Goal: Contribute content: Add original content to the website for others to see

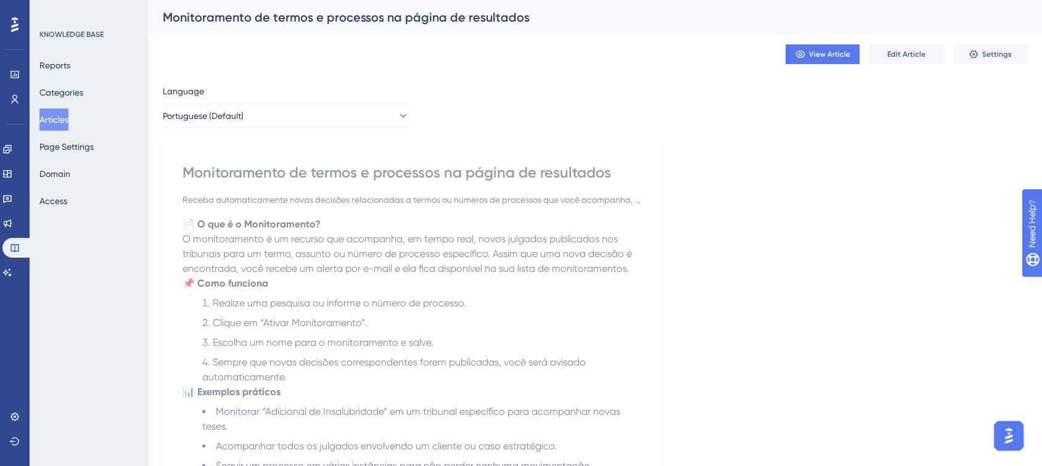
click at [68, 113] on button "Articles" at bounding box center [53, 120] width 29 height 22
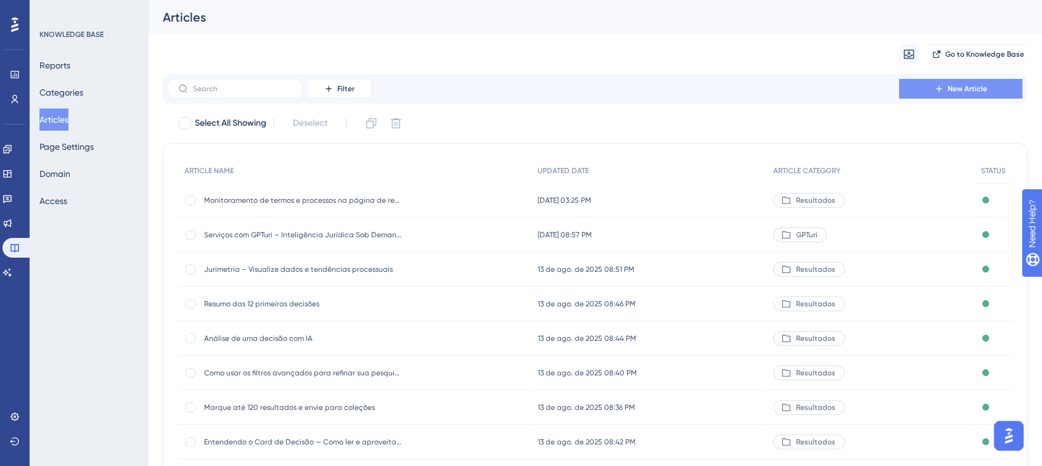
click at [926, 92] on button "New Article" at bounding box center [960, 89] width 123 height 20
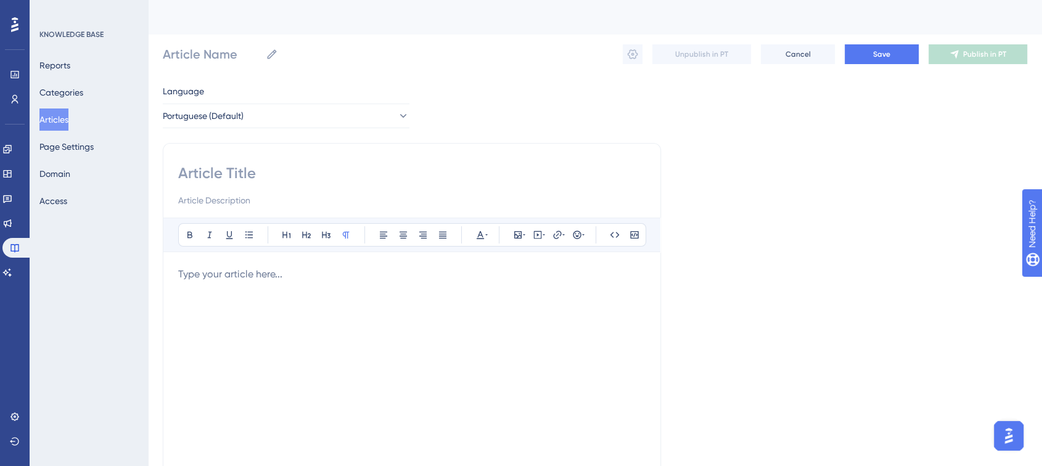
click at [209, 172] on input at bounding box center [411, 173] width 467 height 20
paste input "Como criar bons monitoramentos"
type input "Como criar bons monitoramentos"
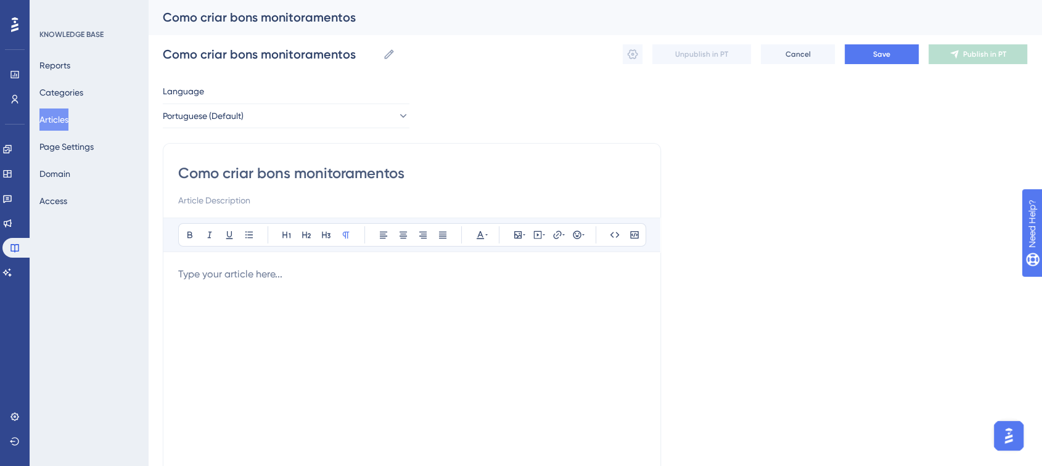
type input "Como criar bons monitoramentos"
click at [256, 206] on input at bounding box center [411, 200] width 467 height 15
paste input "Aprenda a configurar monitoramentos estratégicos para receber alertas realmente…"
type input "Aprenda a configurar monitoramentos estratégicos para receber alertas realmente…"
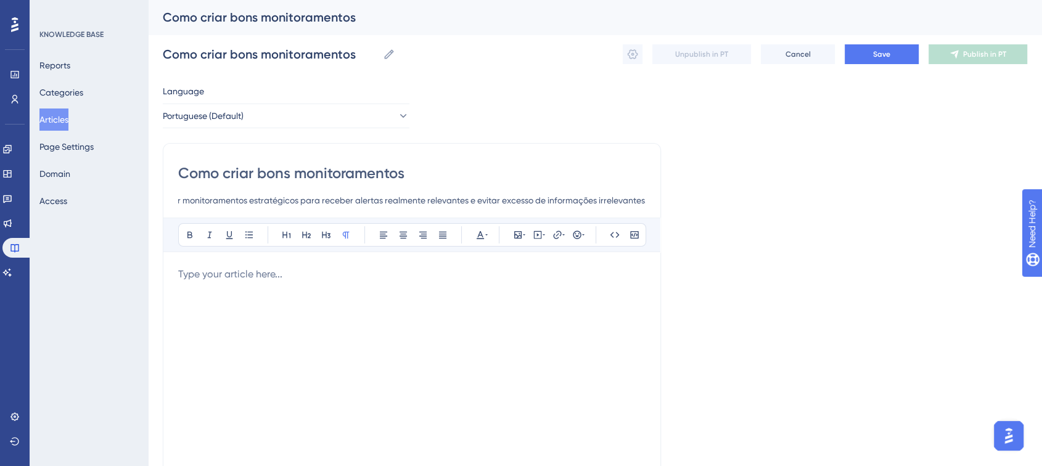
scroll to position [0, 0]
click at [270, 268] on p at bounding box center [411, 274] width 467 height 15
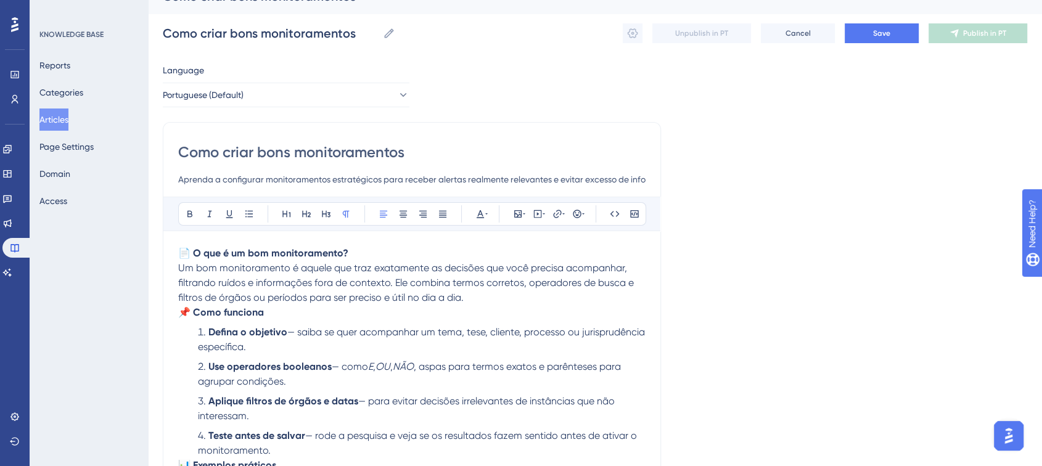
scroll to position [10, 0]
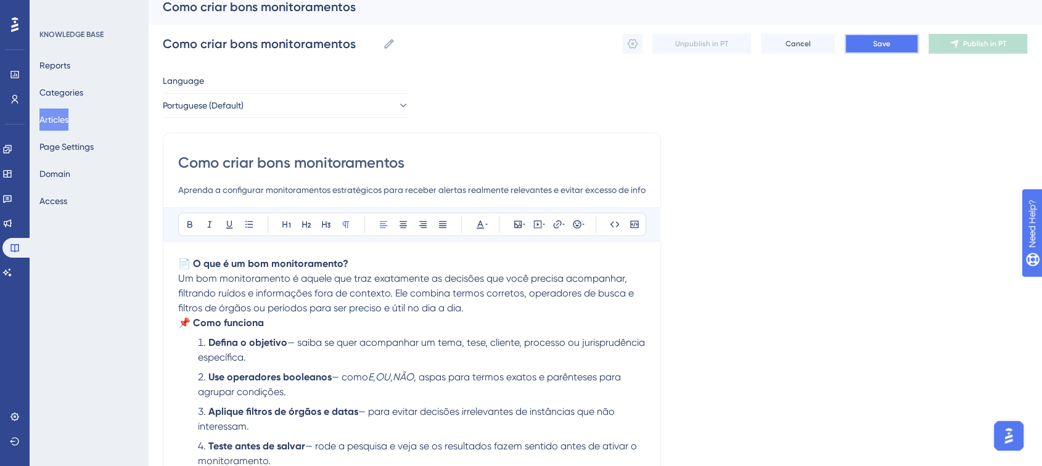
click at [882, 44] on span "Save" at bounding box center [881, 44] width 17 height 10
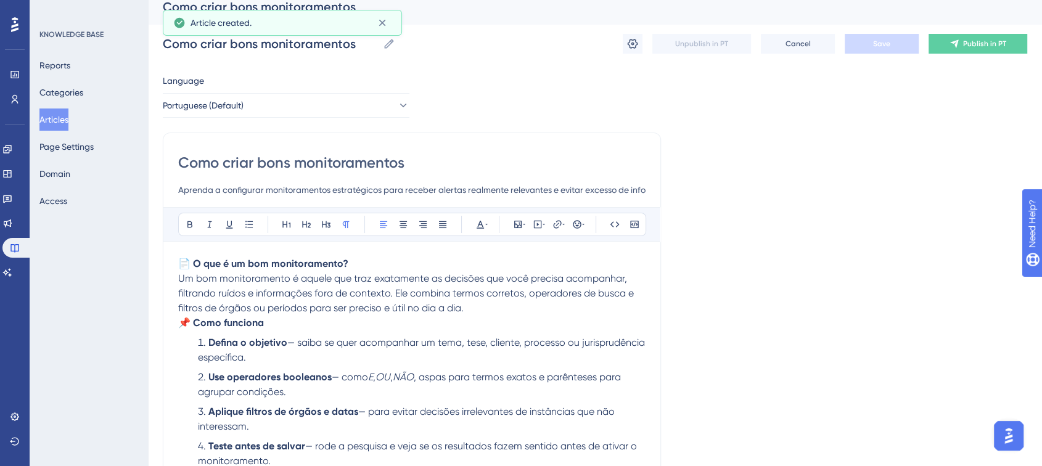
scroll to position [216, 0]
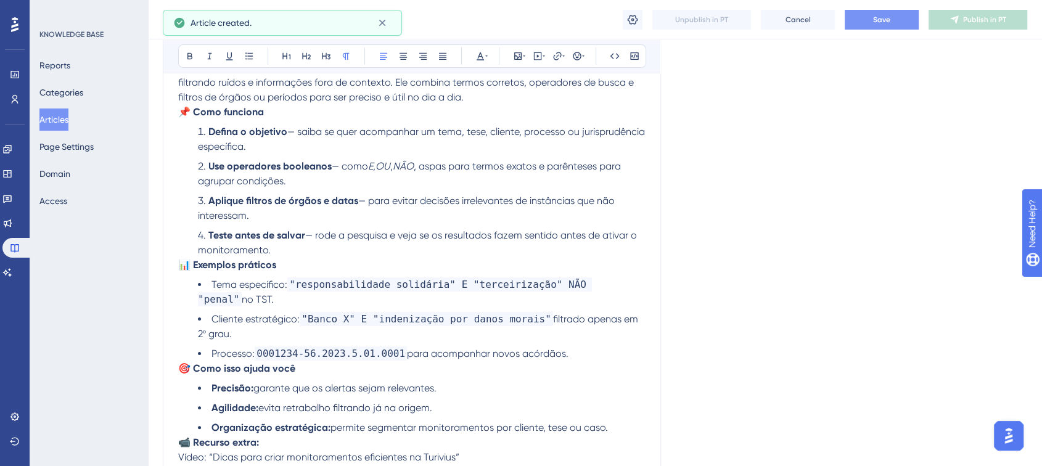
click at [895, 26] on button "Save" at bounding box center [882, 20] width 74 height 20
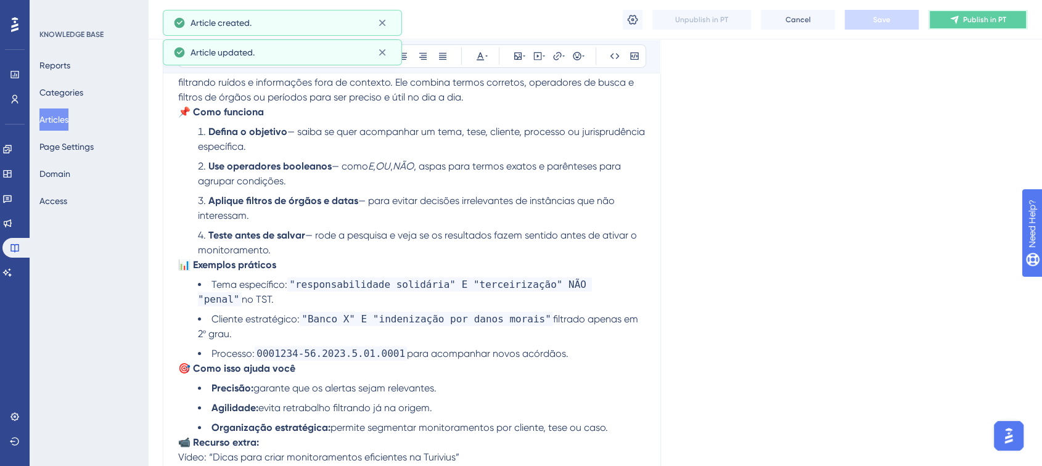
click at [966, 23] on span "Publish in PT" at bounding box center [984, 20] width 43 height 10
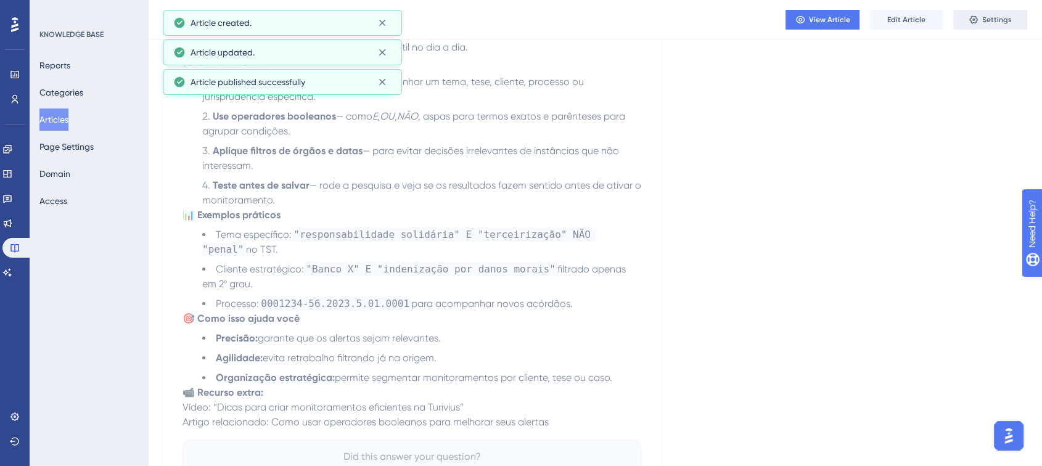
click at [993, 27] on button "Settings" at bounding box center [990, 20] width 74 height 20
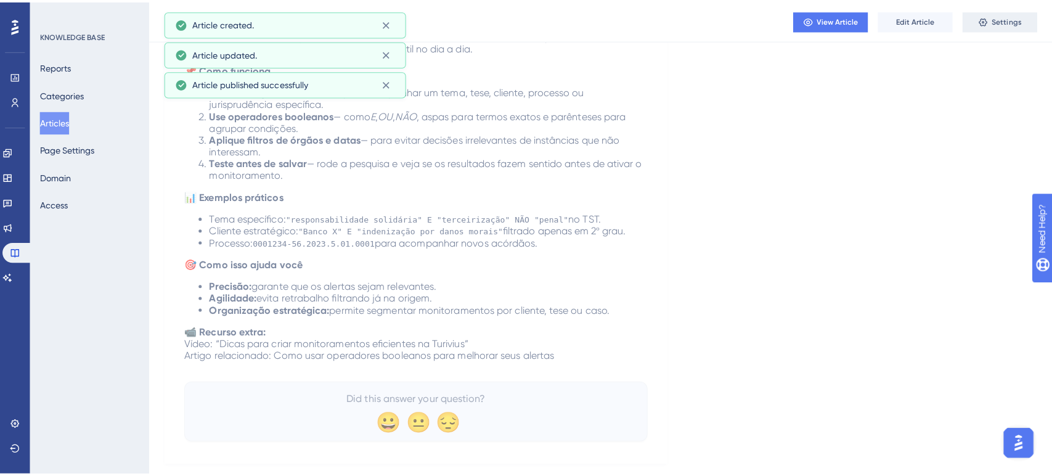
scroll to position [0, 0]
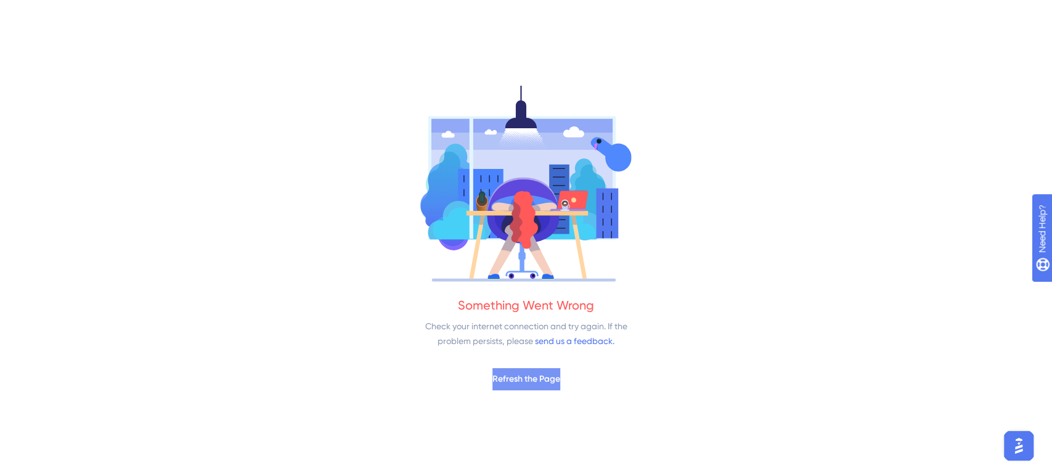
click at [555, 377] on span "Refresh the Page" at bounding box center [527, 379] width 68 height 15
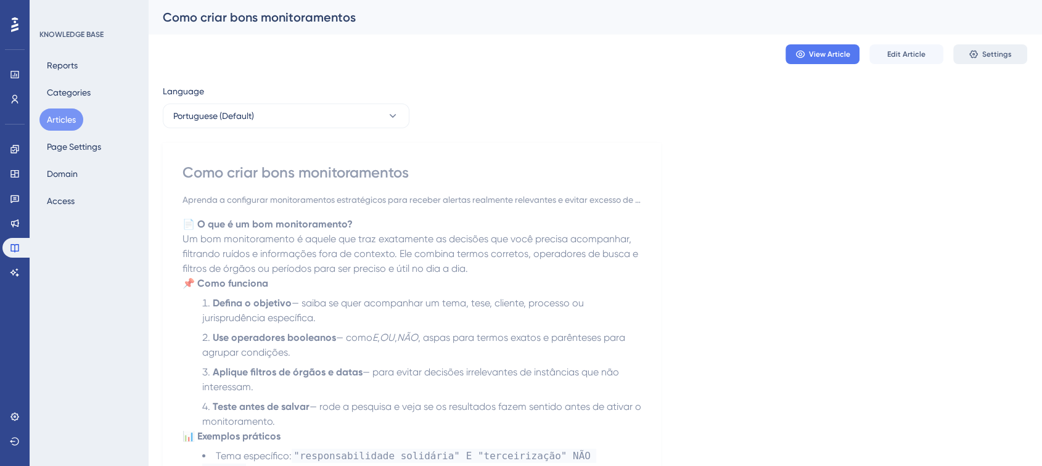
click at [986, 58] on span "Settings" at bounding box center [997, 54] width 30 height 10
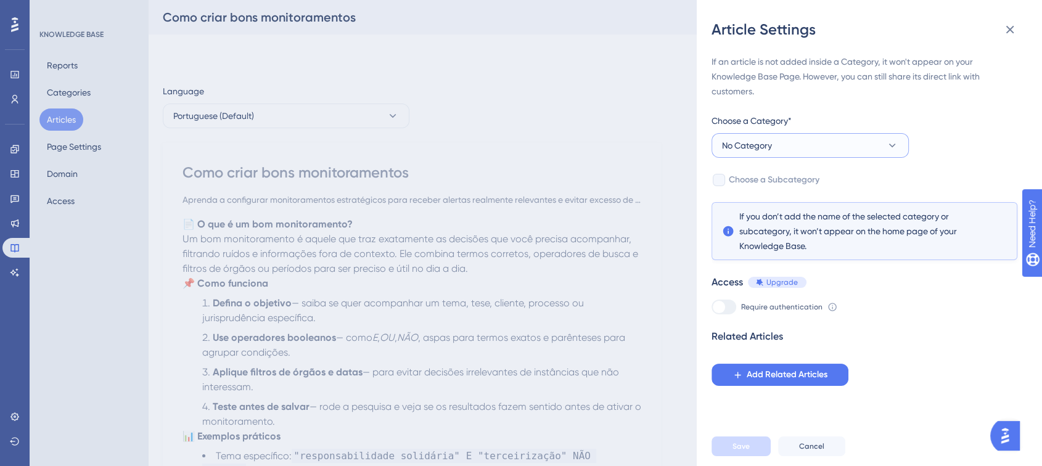
click at [750, 157] on button "No Category" at bounding box center [810, 145] width 197 height 25
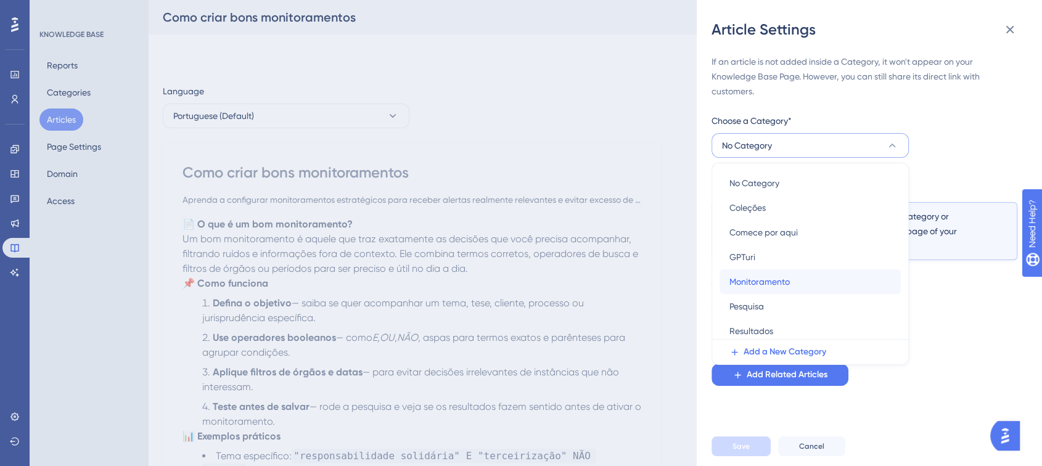
click at [777, 281] on span "Monitoramento" at bounding box center [759, 281] width 60 height 15
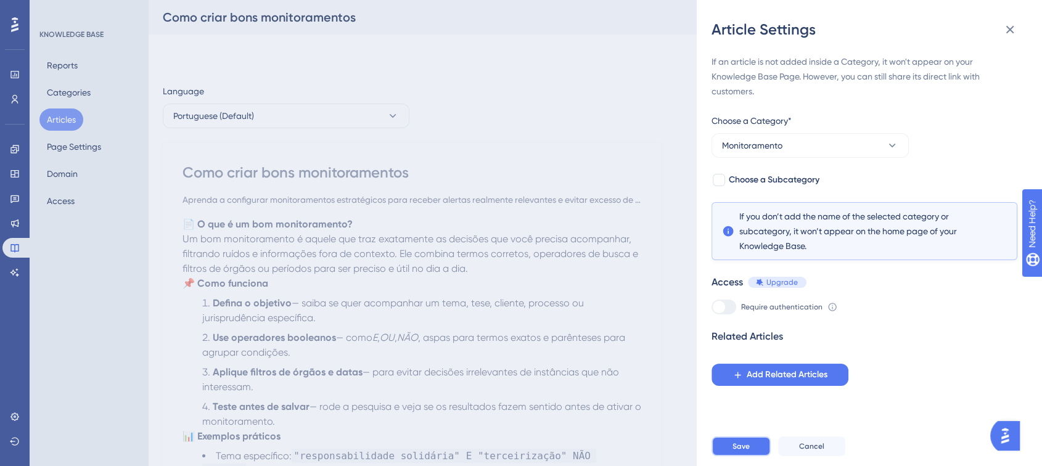
click at [735, 451] on span "Save" at bounding box center [740, 446] width 17 height 10
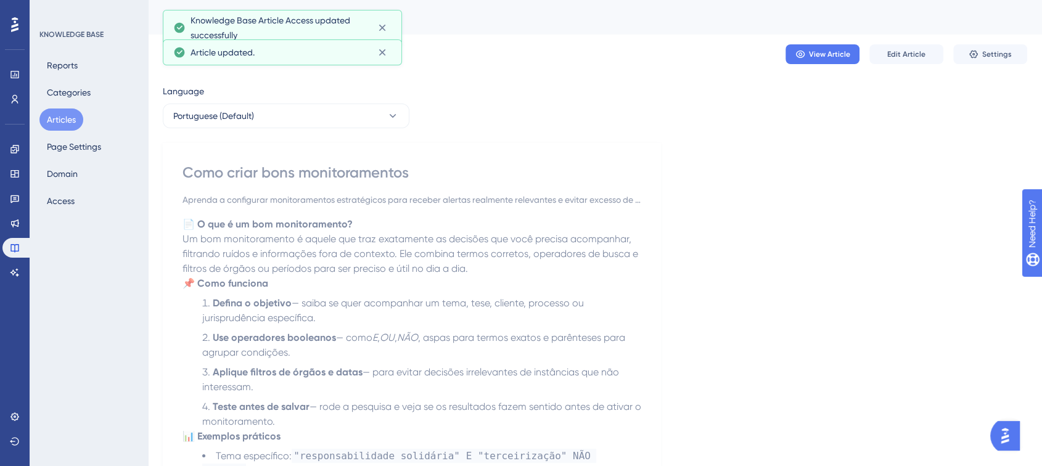
click at [75, 120] on button "Articles" at bounding box center [61, 120] width 44 height 22
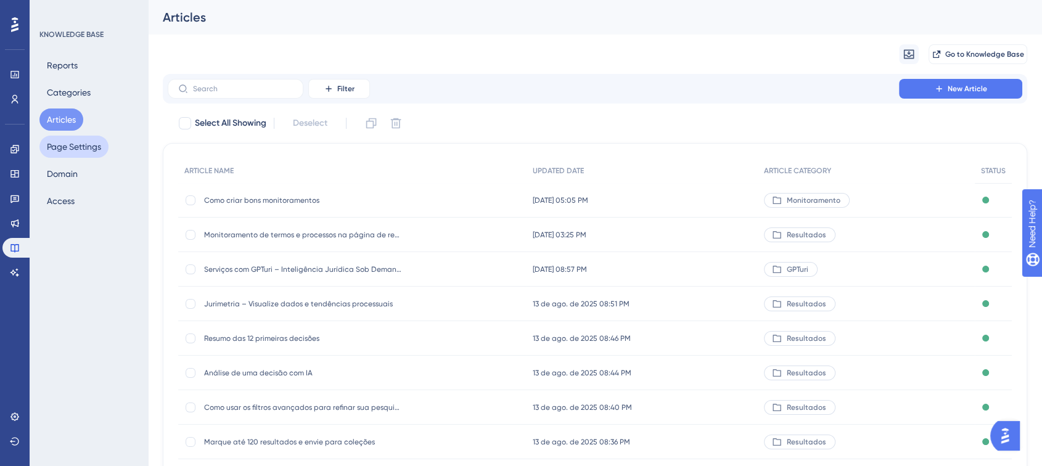
click at [79, 141] on button "Page Settings" at bounding box center [73, 147] width 69 height 22
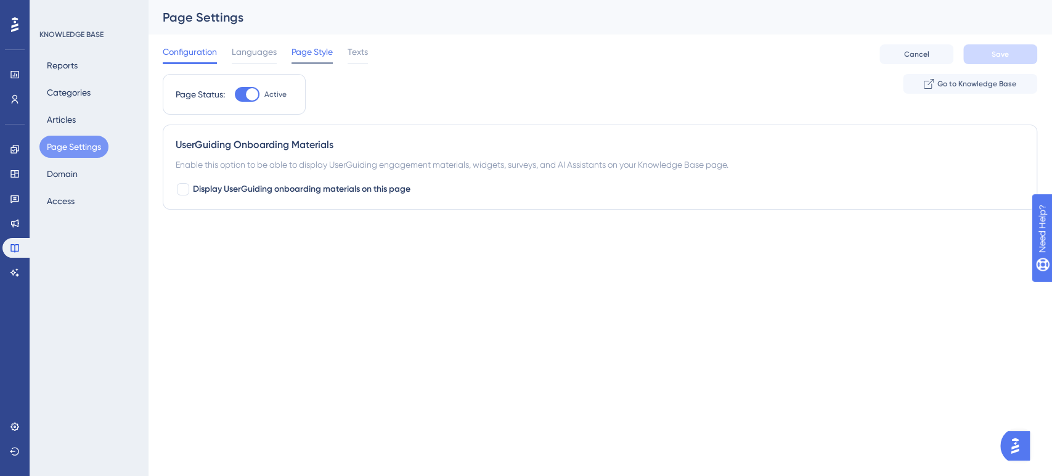
click at [315, 54] on span "Page Style" at bounding box center [312, 51] width 41 height 15
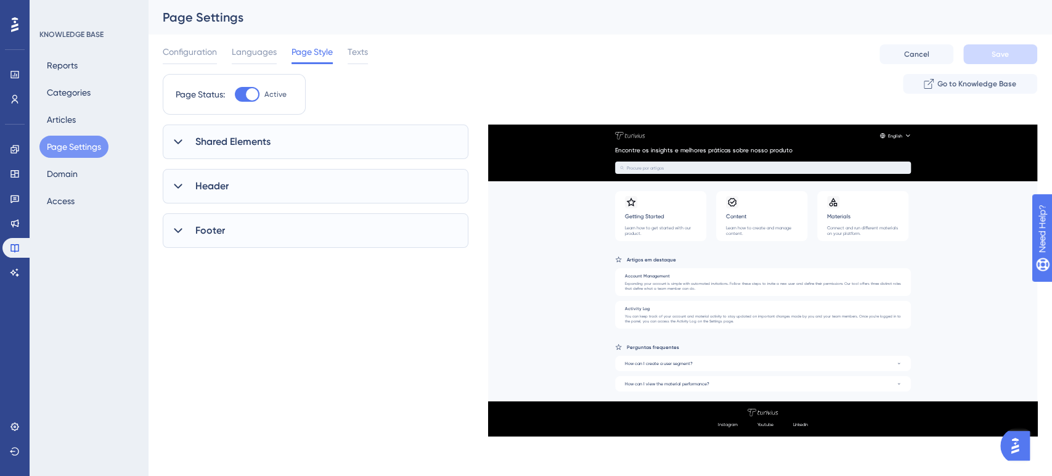
click at [323, 132] on div "Shared Elements" at bounding box center [316, 142] width 306 height 35
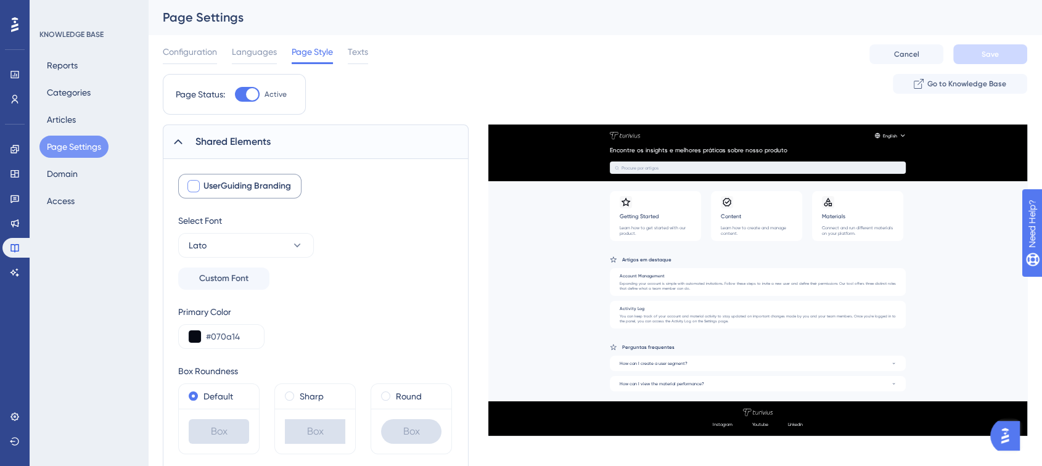
click at [199, 184] on div at bounding box center [193, 186] width 12 height 12
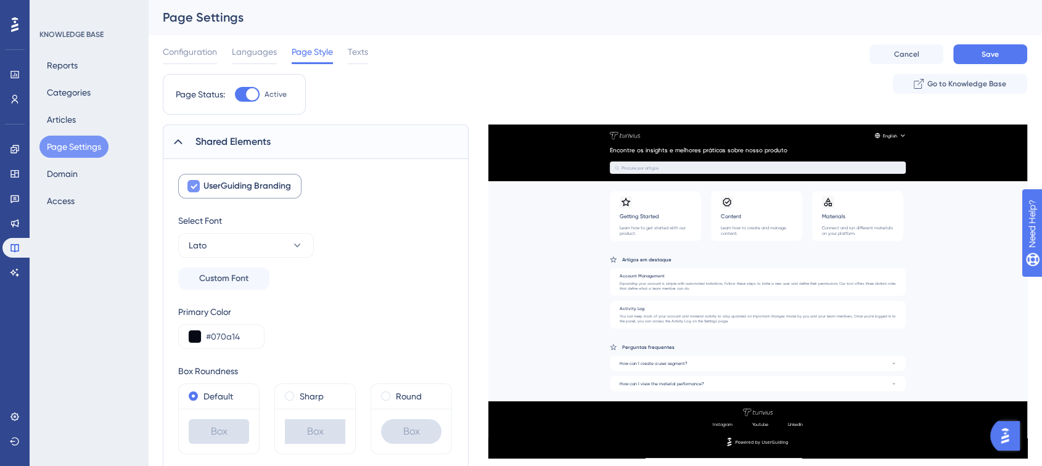
click at [199, 184] on div at bounding box center [193, 186] width 12 height 12
checkbox input "false"
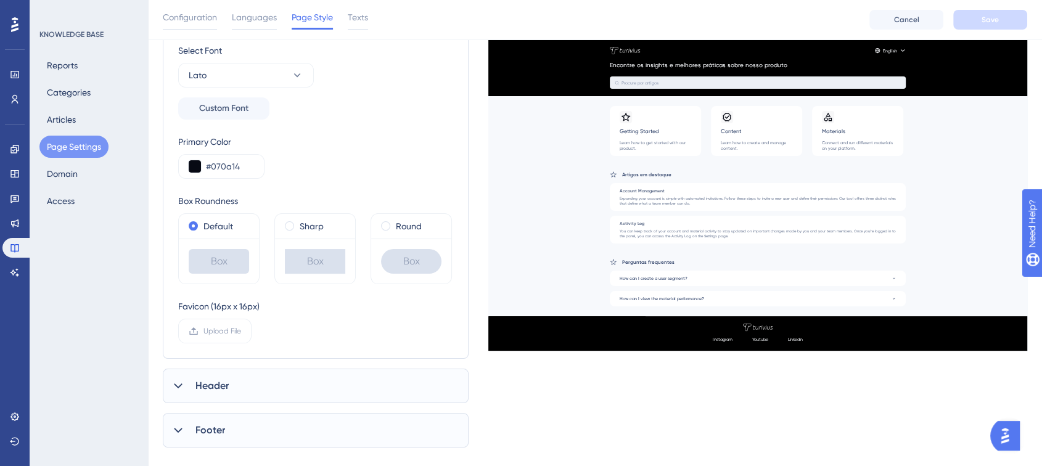
scroll to position [196, 0]
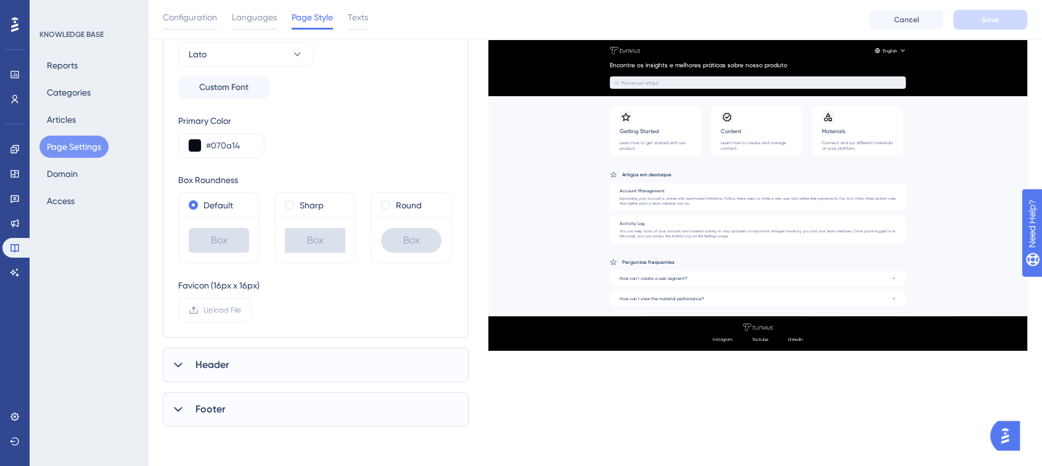
click at [231, 356] on div "Header" at bounding box center [316, 365] width 306 height 35
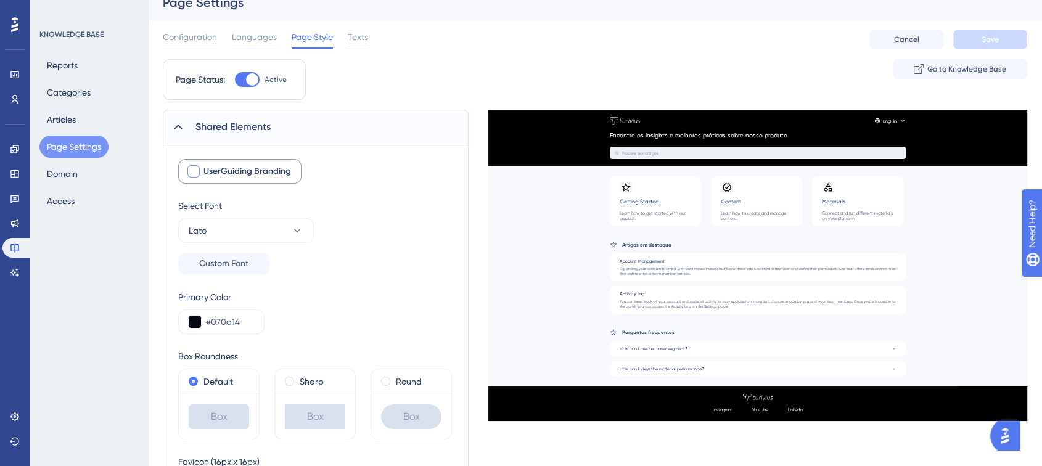
scroll to position [0, 0]
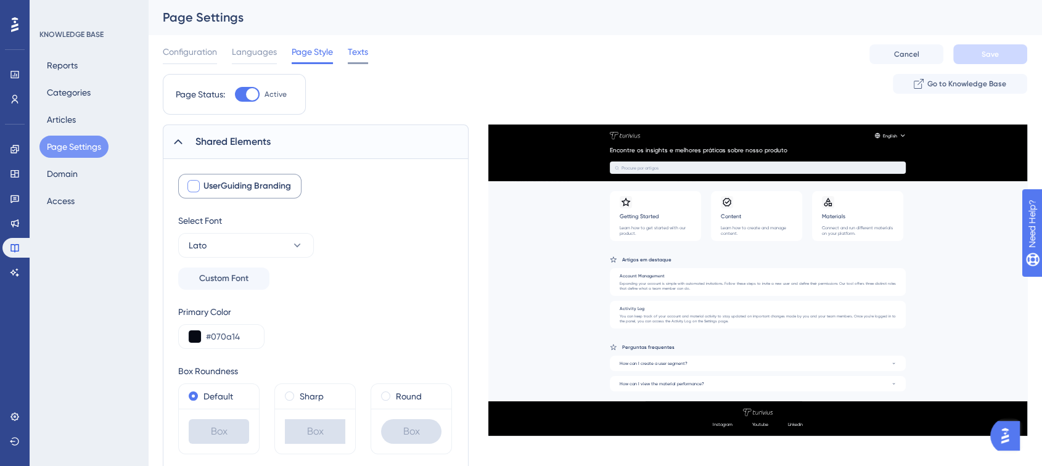
click at [355, 51] on span "Texts" at bounding box center [358, 51] width 20 height 15
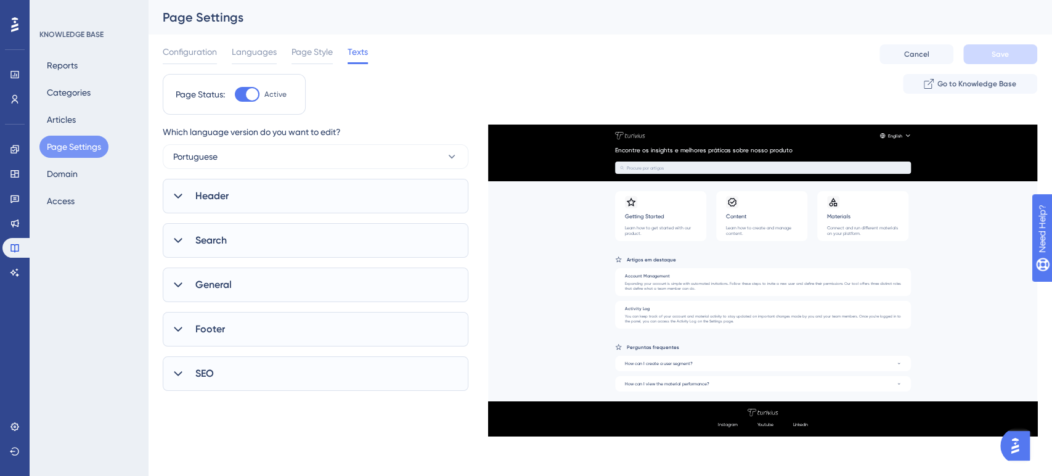
click at [242, 194] on div "Header" at bounding box center [316, 196] width 306 height 35
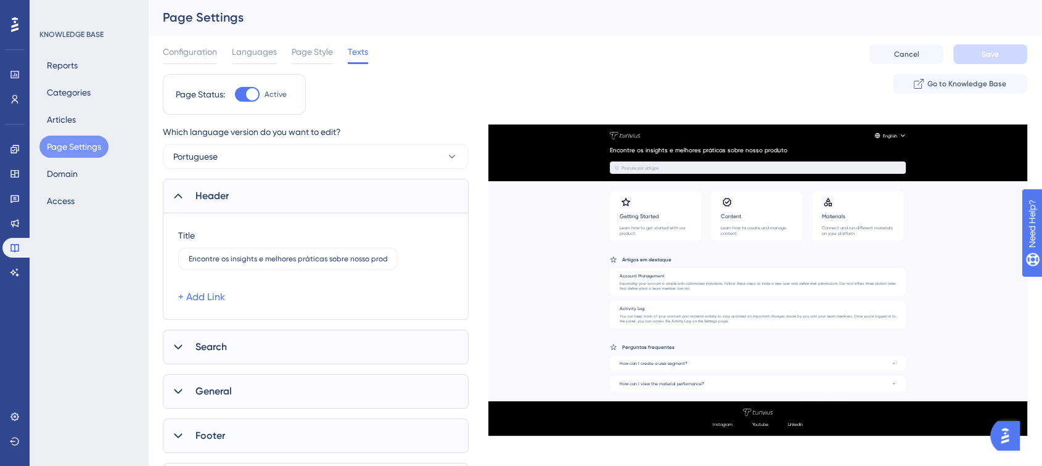
scroll to position [68, 0]
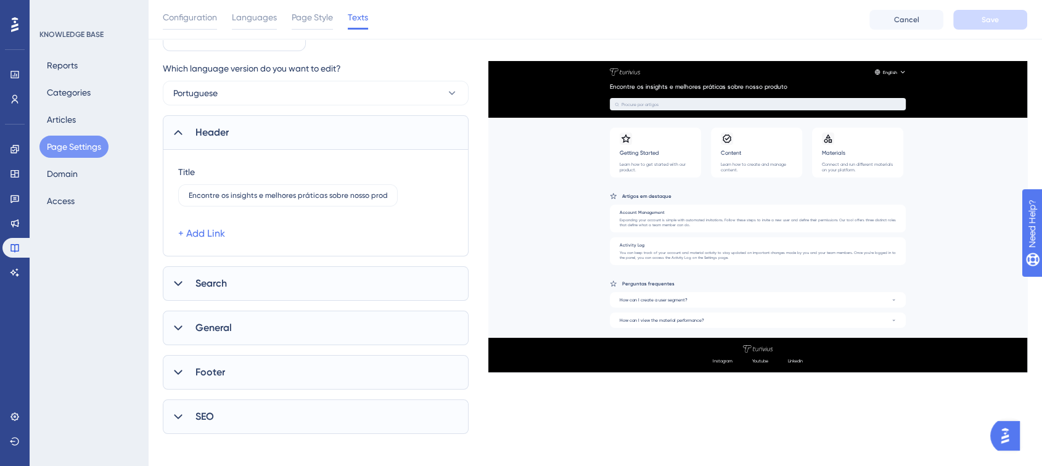
click at [242, 289] on div "Search" at bounding box center [316, 283] width 306 height 35
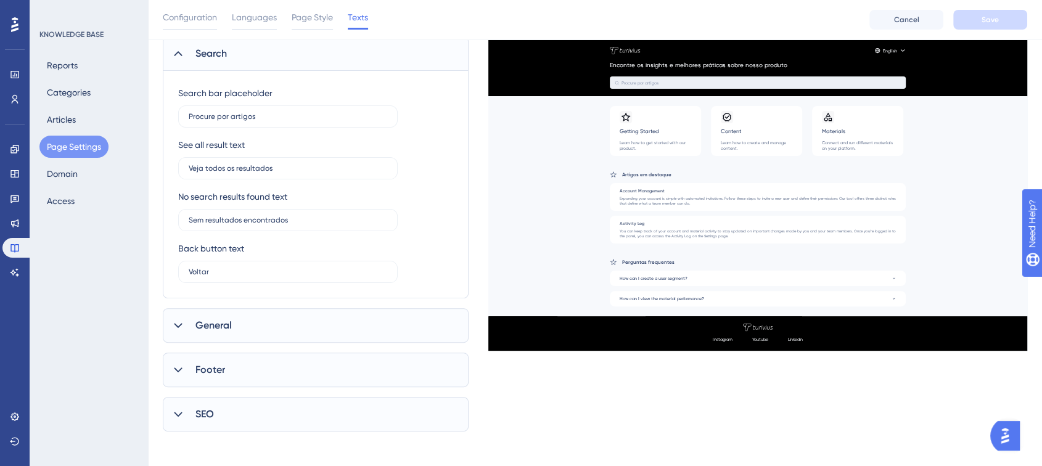
scroll to position [303, 0]
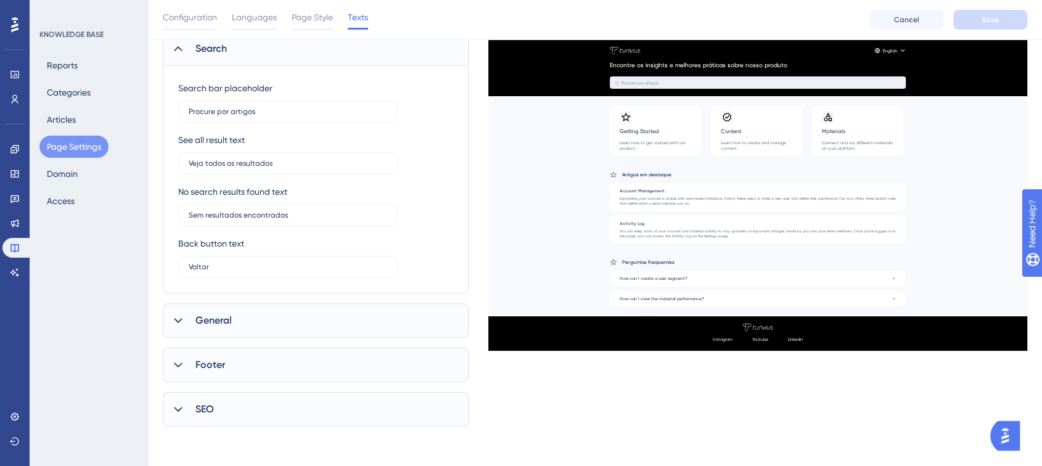
click at [236, 327] on div "General" at bounding box center [316, 320] width 306 height 35
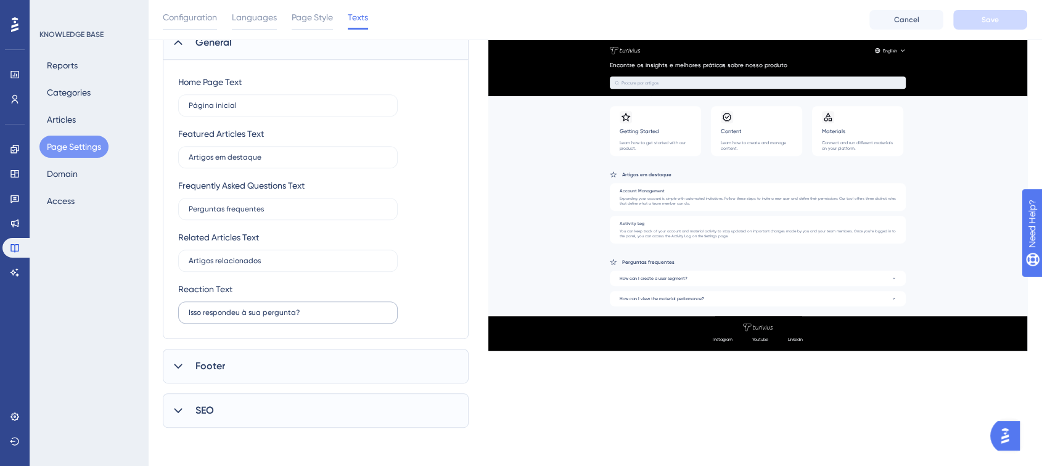
scroll to position [582, 0]
click at [237, 365] on div "Footer" at bounding box center [316, 365] width 306 height 35
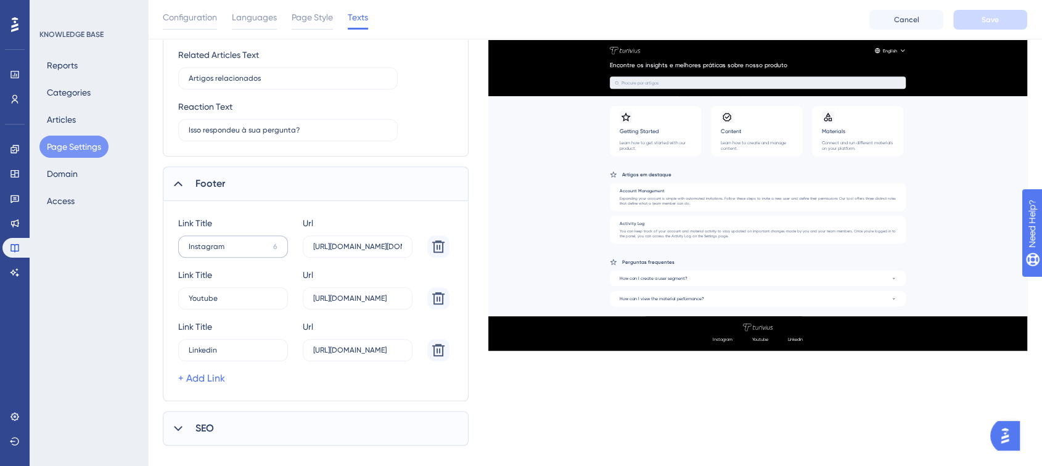
scroll to position [783, 0]
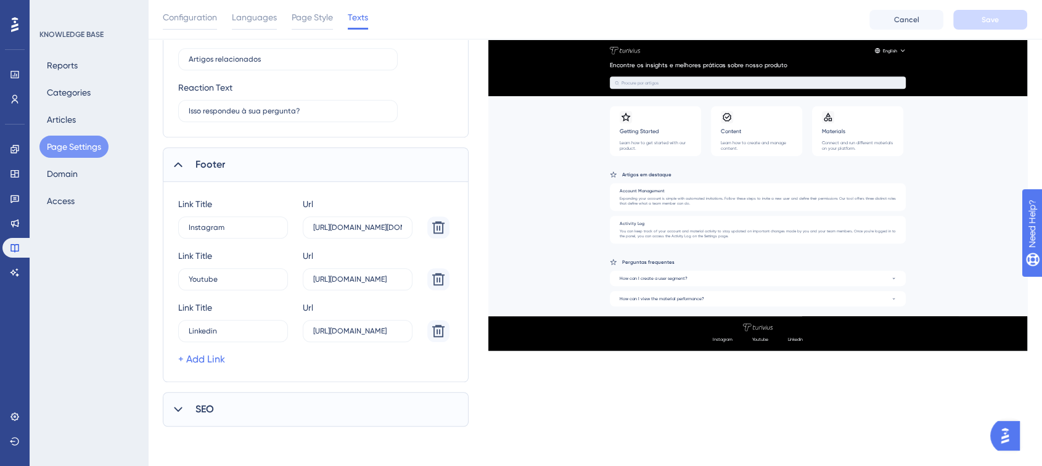
click at [208, 416] on div "SEO" at bounding box center [316, 409] width 306 height 35
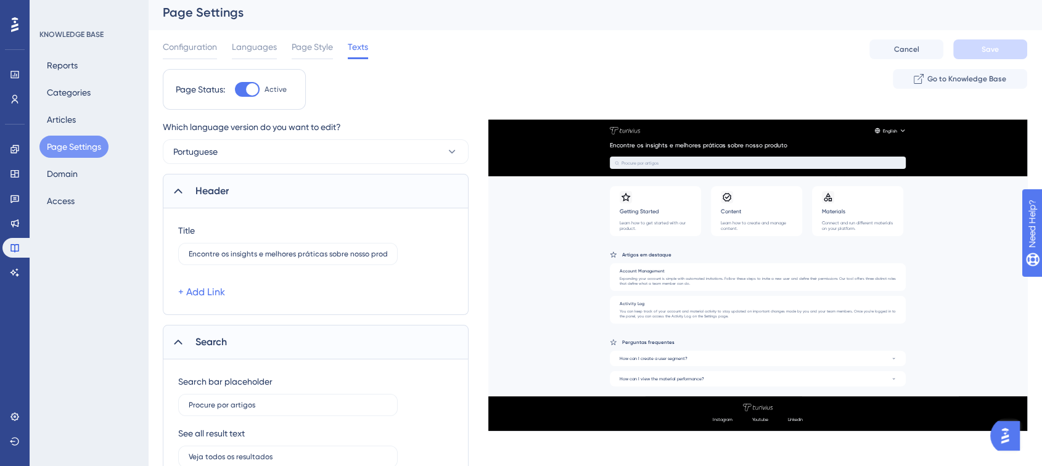
scroll to position [0, 0]
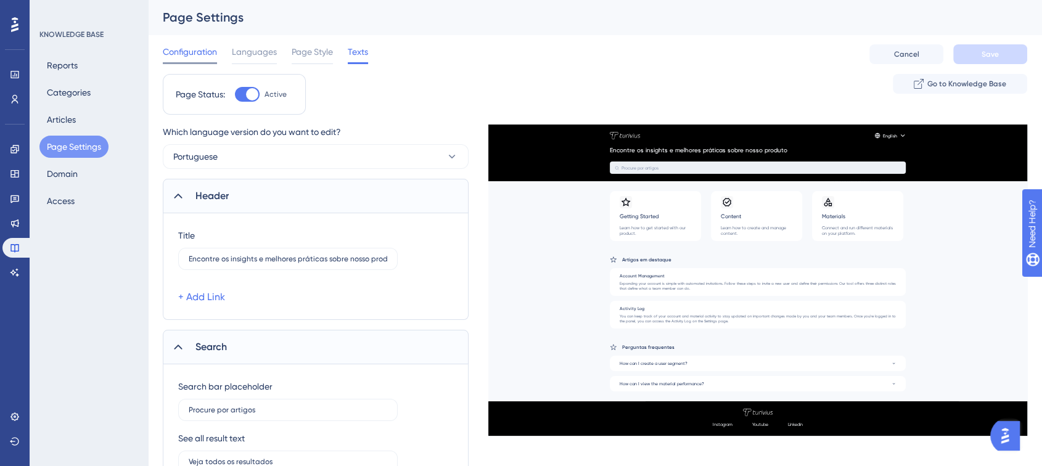
click at [205, 51] on span "Configuration" at bounding box center [190, 51] width 54 height 15
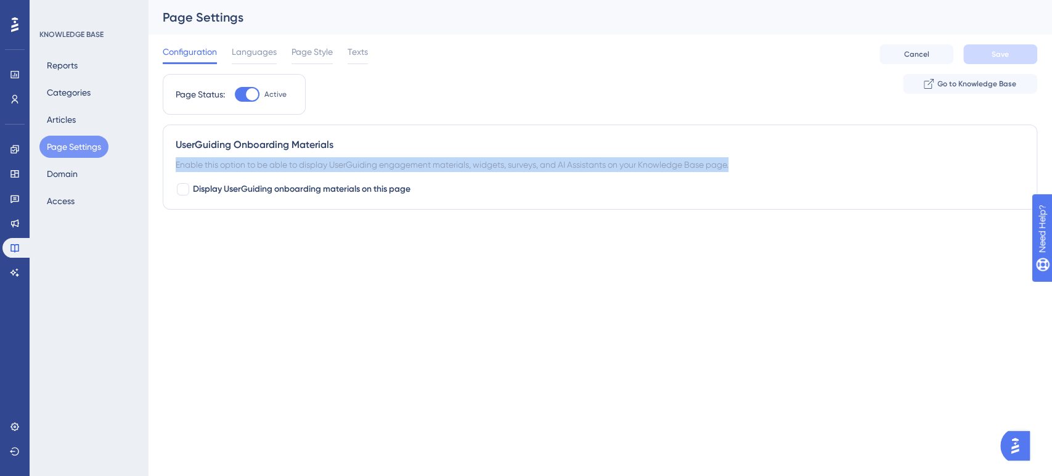
drag, startPoint x: 702, startPoint y: 168, endPoint x: 174, endPoint y: 157, distance: 527.3
click at [174, 157] on div "UserGuiding Onboarding Materials Enable this option to be able to display UserG…" at bounding box center [600, 167] width 875 height 85
copy div "Enable this option to be able to display UserGuiding engagement materials, widg…"
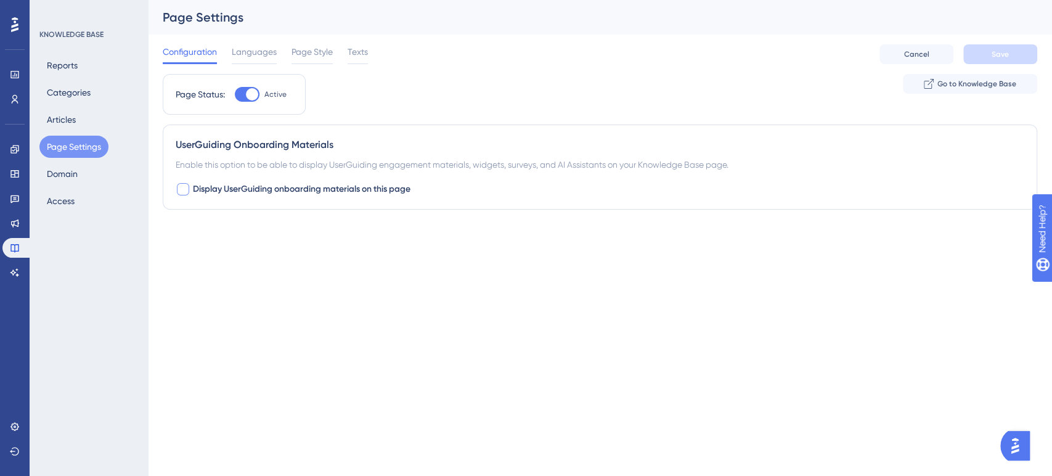
click at [181, 194] on div at bounding box center [183, 189] width 12 height 12
checkbox input "true"
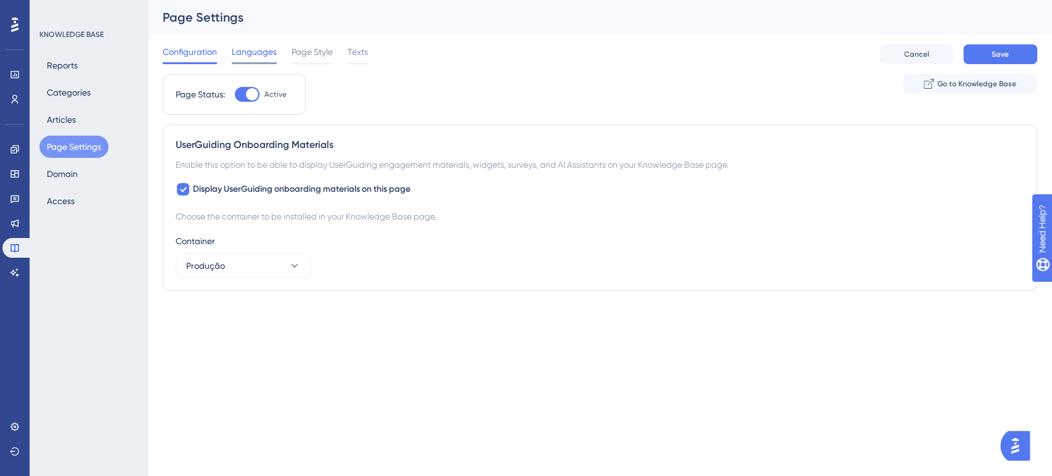
click at [247, 51] on span "Languages" at bounding box center [254, 51] width 45 height 15
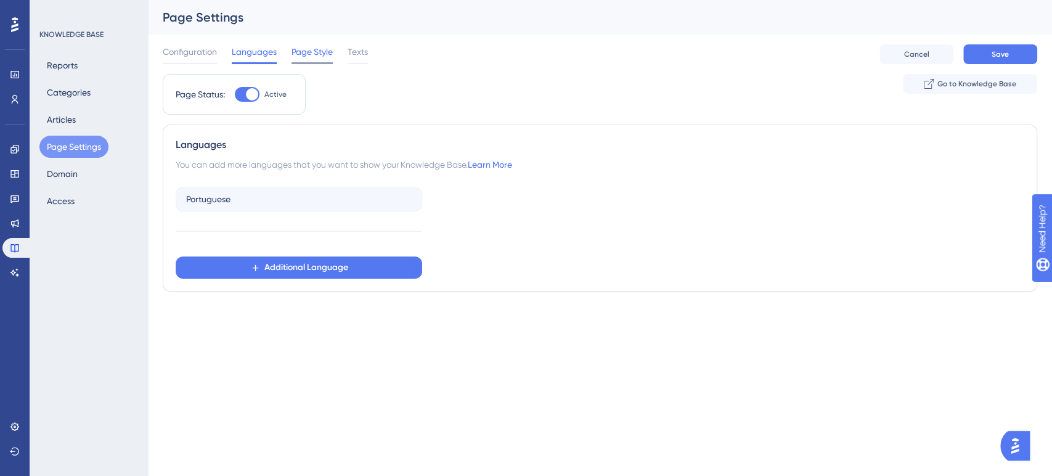
click at [300, 54] on span "Page Style" at bounding box center [312, 51] width 41 height 15
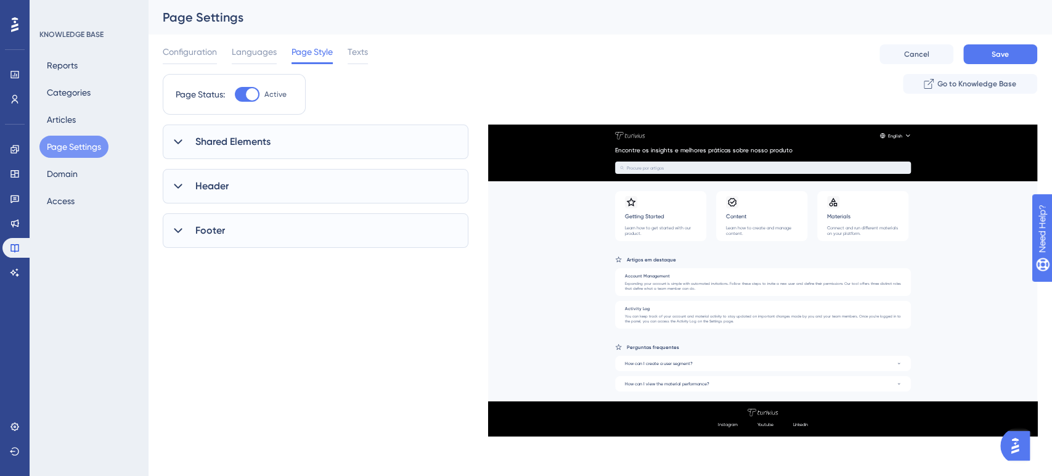
click at [258, 134] on span "Shared Elements" at bounding box center [232, 141] width 75 height 15
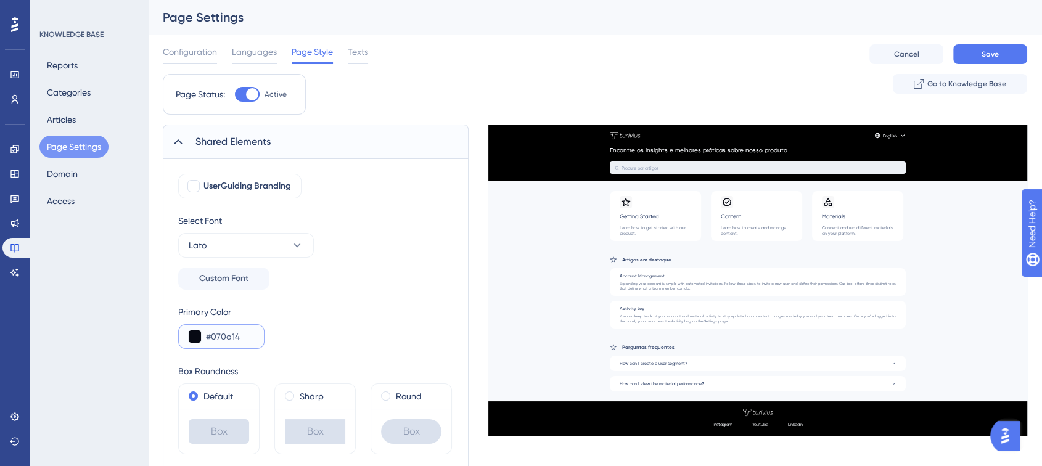
click at [197, 335] on button at bounding box center [195, 336] width 12 height 12
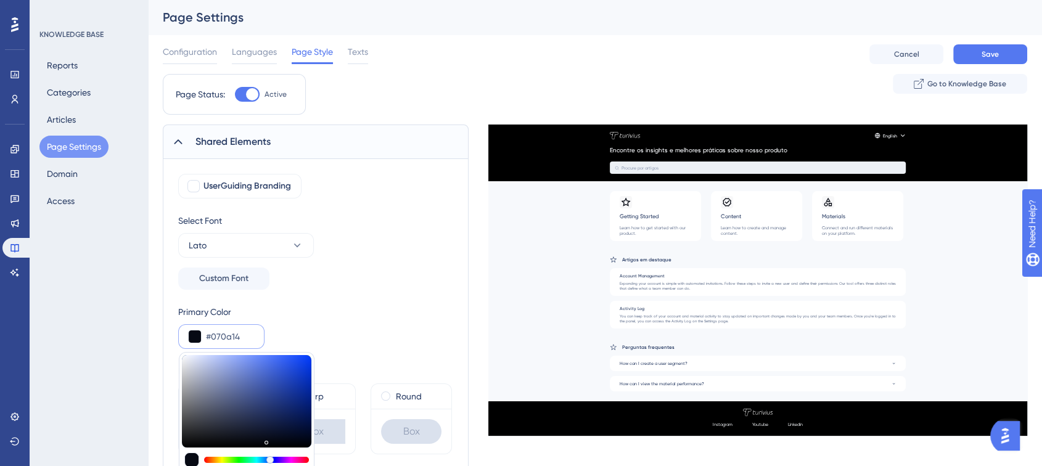
type input "#919ab5"
type input "#919AB5"
type input "#9aa3be"
type input "#9AA3BE"
type input "#bfc6dc"
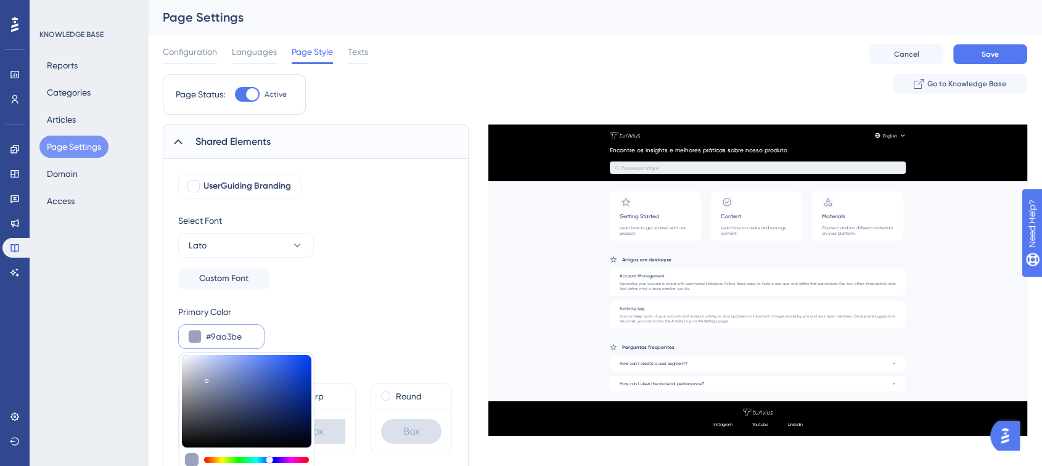
type input "#BFC6DC"
type input "#dce2f4"
type input "#DCE2F4"
type input "#e9effe"
type input "#E9EFFE"
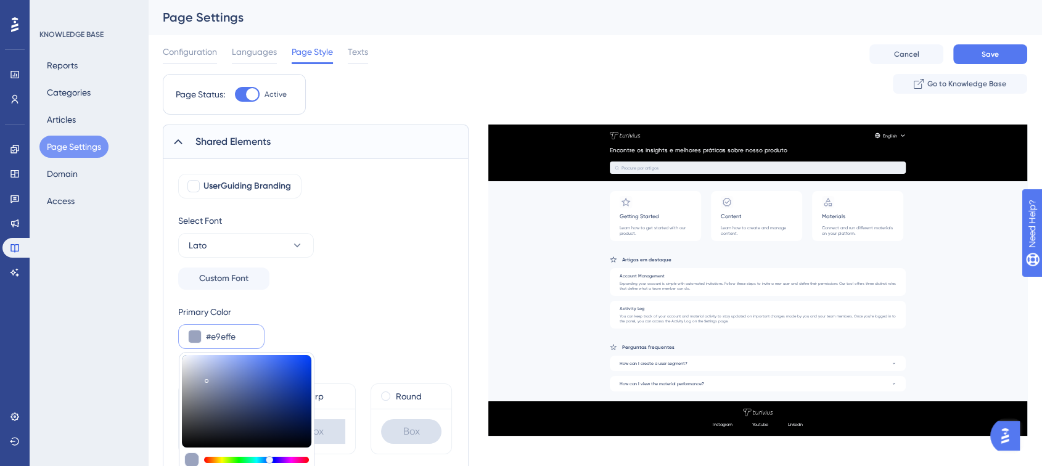
type input "#f1f5ff"
type input "#F1F5FF"
type input "#fafbff"
type input "#FAFBFF"
type input "#ffffff"
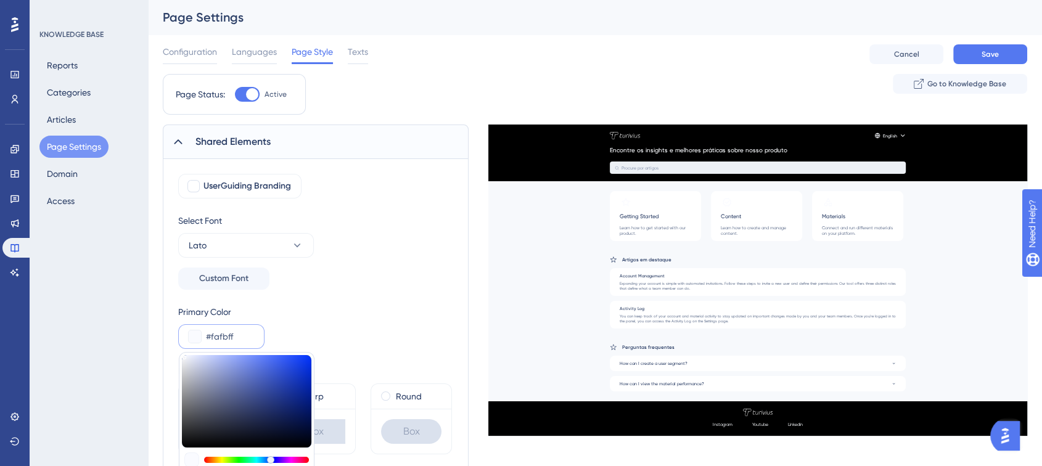
type input "#FFFFFF"
drag, startPoint x: 199, startPoint y: 367, endPoint x: 176, endPoint y: 341, distance: 35.0
click at [176, 341] on div "UserGuiding Branding Select Font Lato Custom Font Primary Color #ffffff #FFFFFF…" at bounding box center [316, 344] width 306 height 370
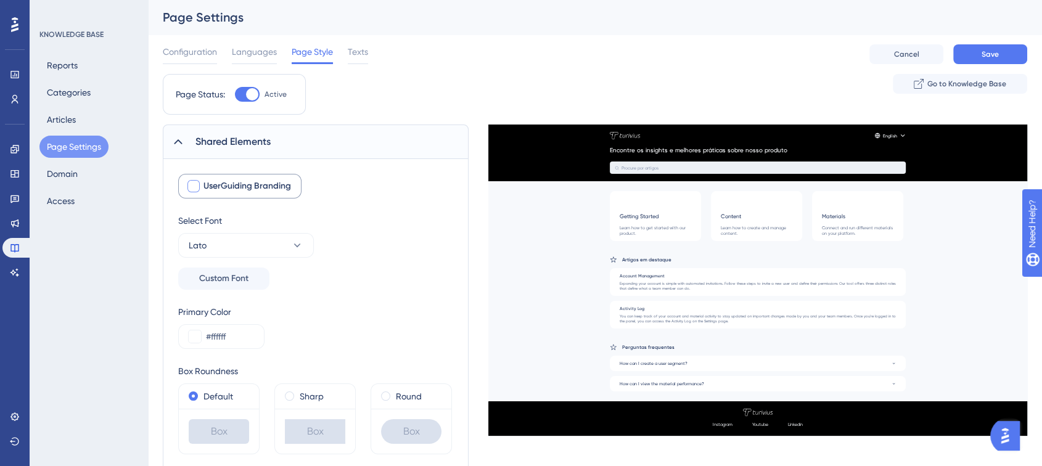
click at [198, 192] on div at bounding box center [193, 186] width 15 height 15
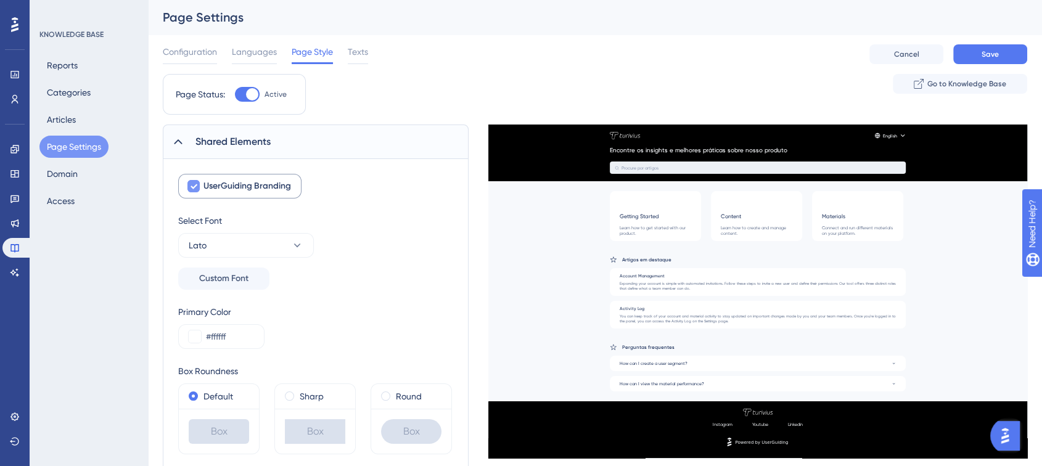
click at [198, 192] on div at bounding box center [193, 186] width 15 height 15
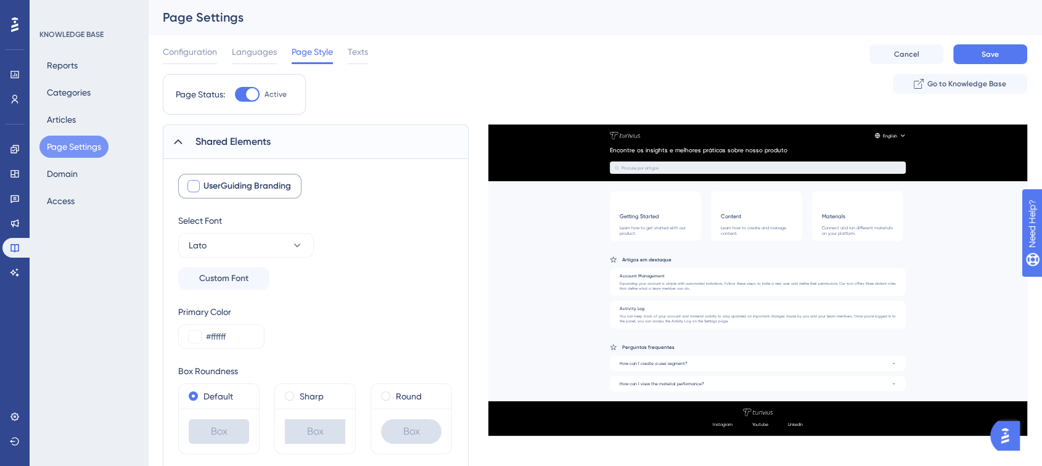
click at [198, 192] on div at bounding box center [193, 186] width 15 height 15
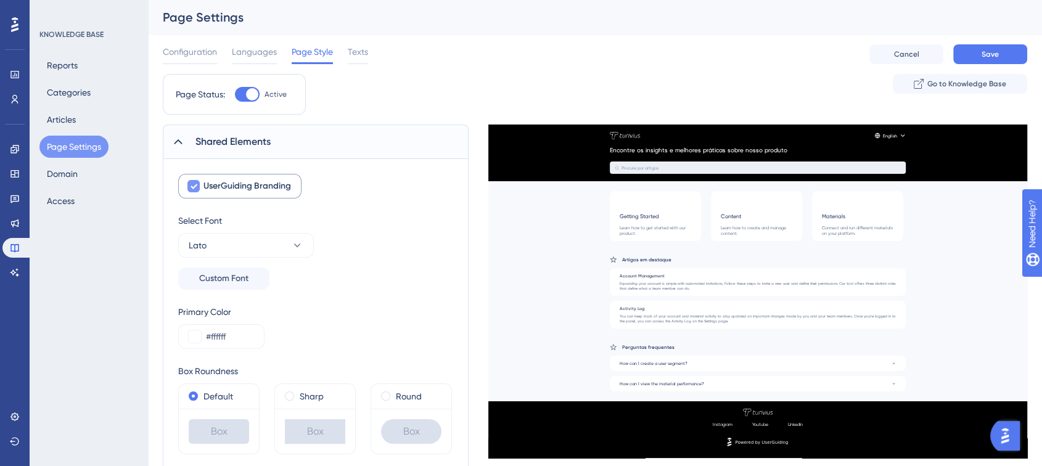
click at [198, 191] on div at bounding box center [193, 186] width 15 height 15
checkbox input "false"
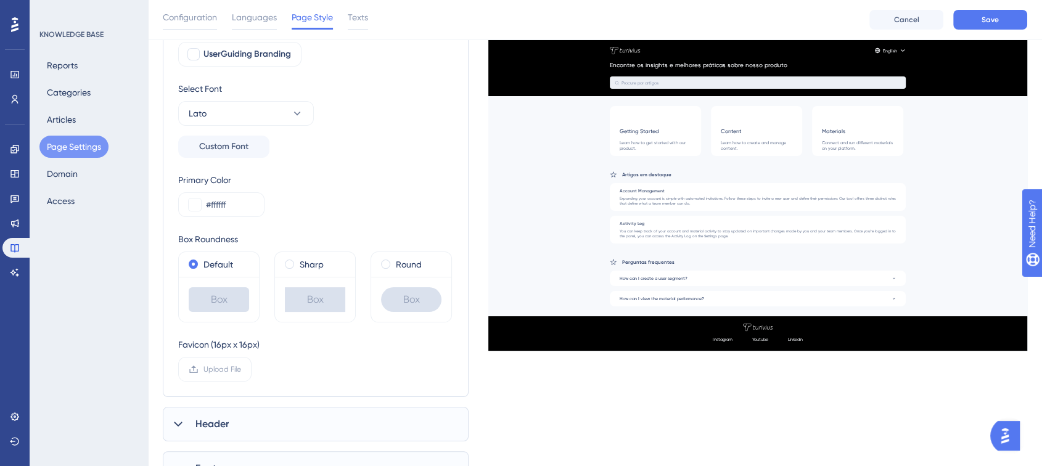
scroll to position [196, 0]
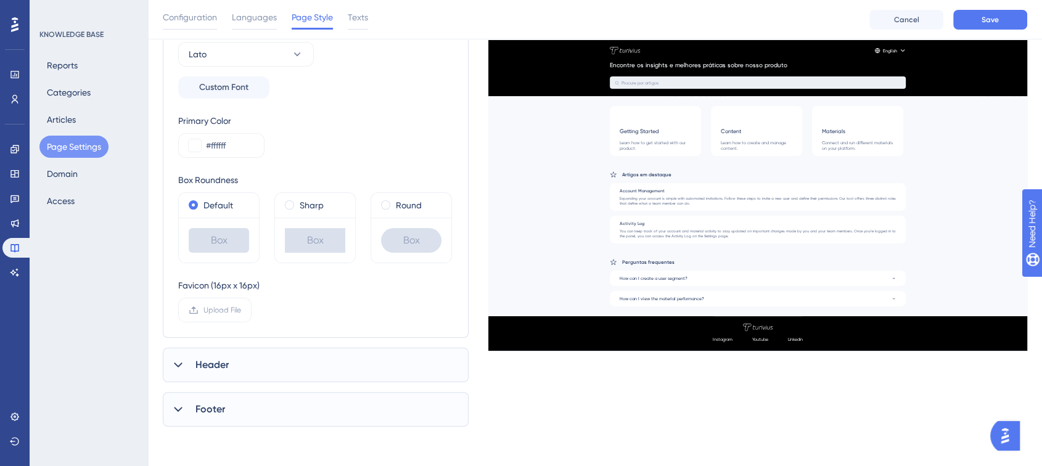
click at [231, 358] on div "Header" at bounding box center [316, 365] width 306 height 35
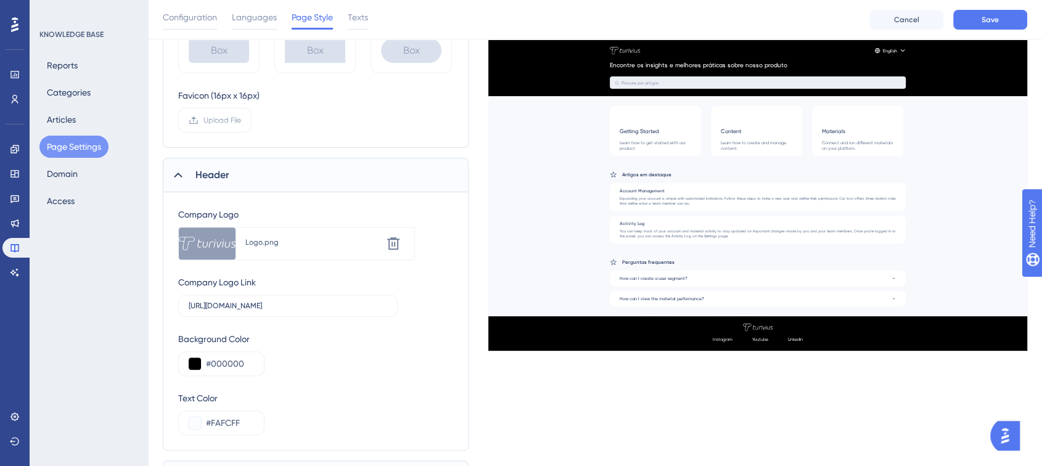
scroll to position [401, 0]
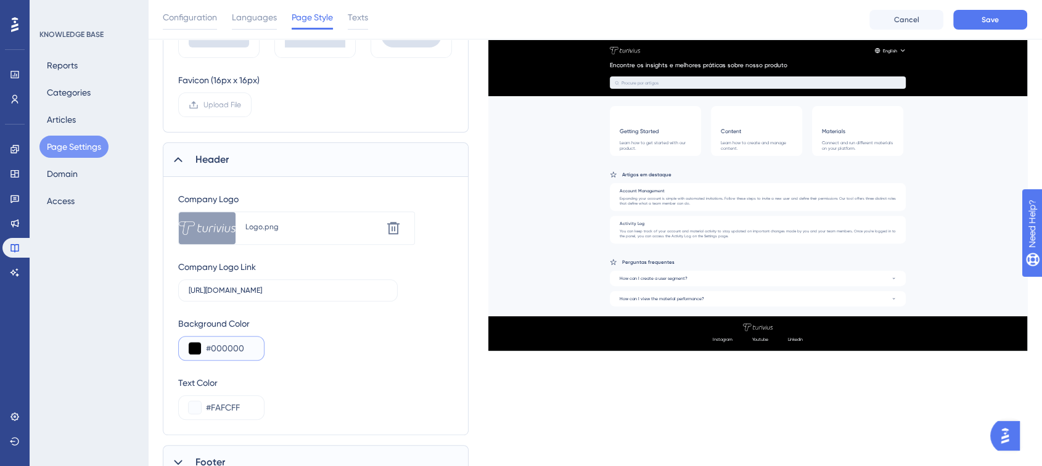
click at [198, 350] on button at bounding box center [195, 348] width 12 height 12
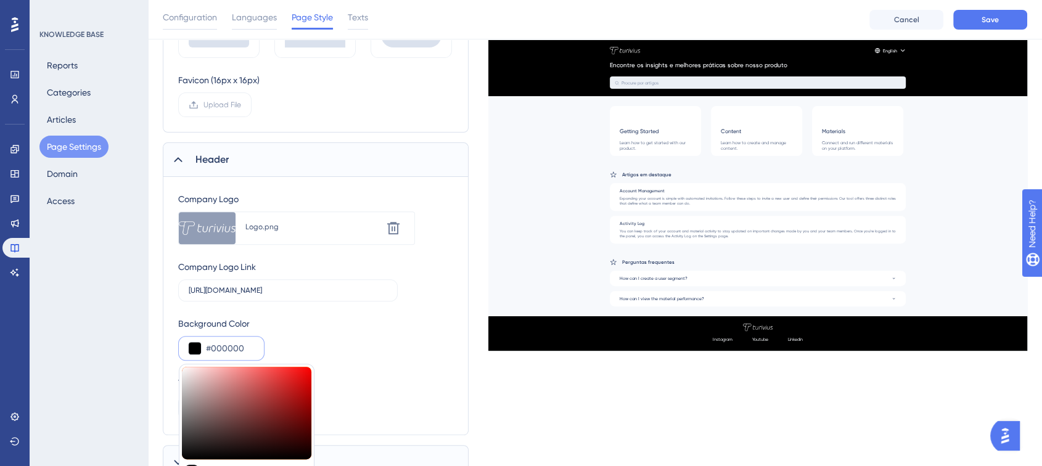
type input "#bb7777"
type input "#BB7777"
type input "#c08383"
type input "#C08383"
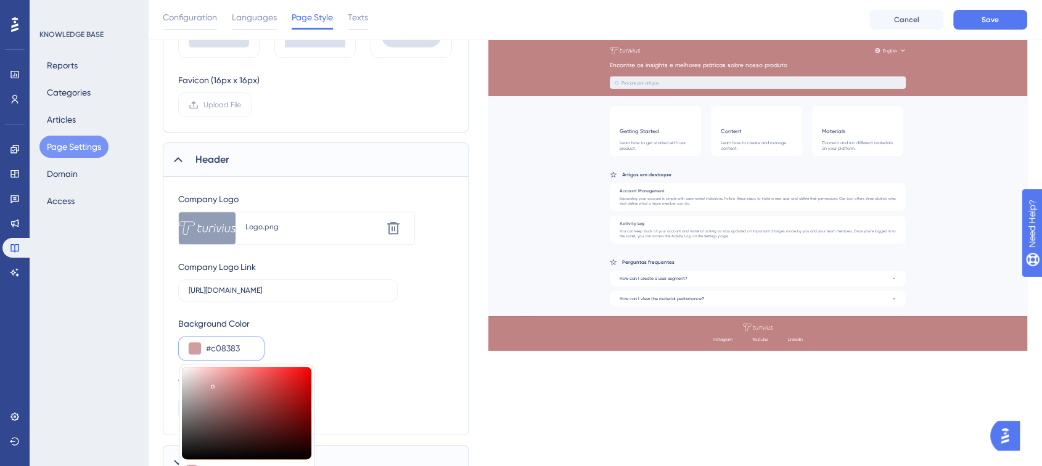
type input "#d09e9e"
type input "#D09E9E"
type input "#e4bbbb"
type input "#E4BBBB"
type input "#fadada"
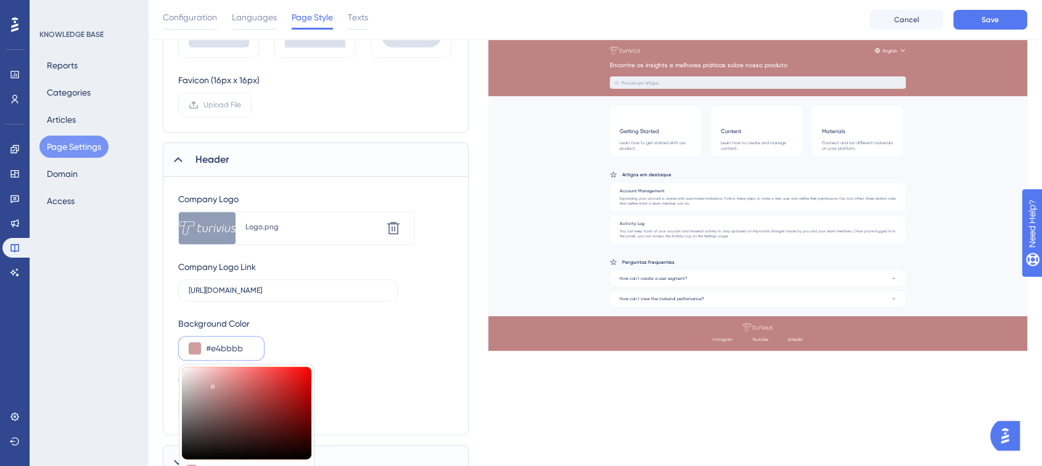
type input "#FADADA"
type input "#ffefef"
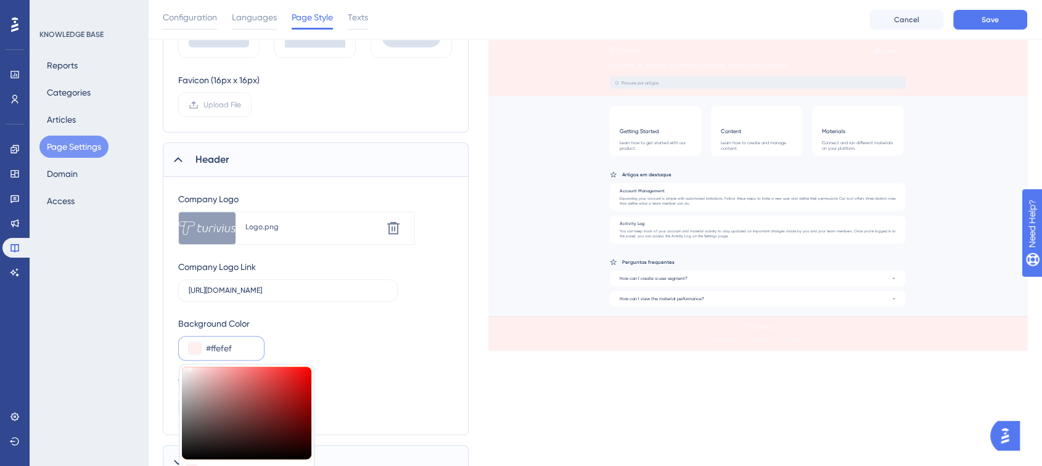
type input "#FFEFEF"
type input "#ffffff"
type input "#FFFFFF"
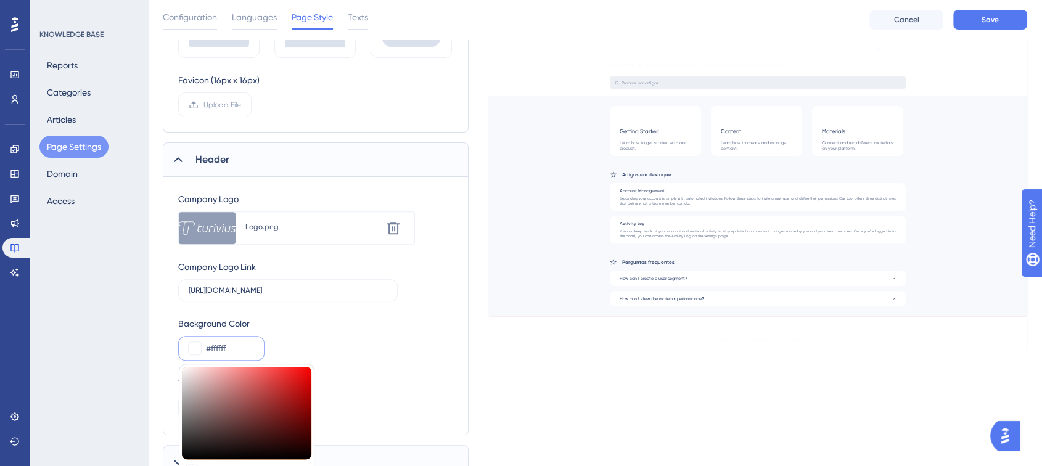
type input "#756363"
type input "#000000"
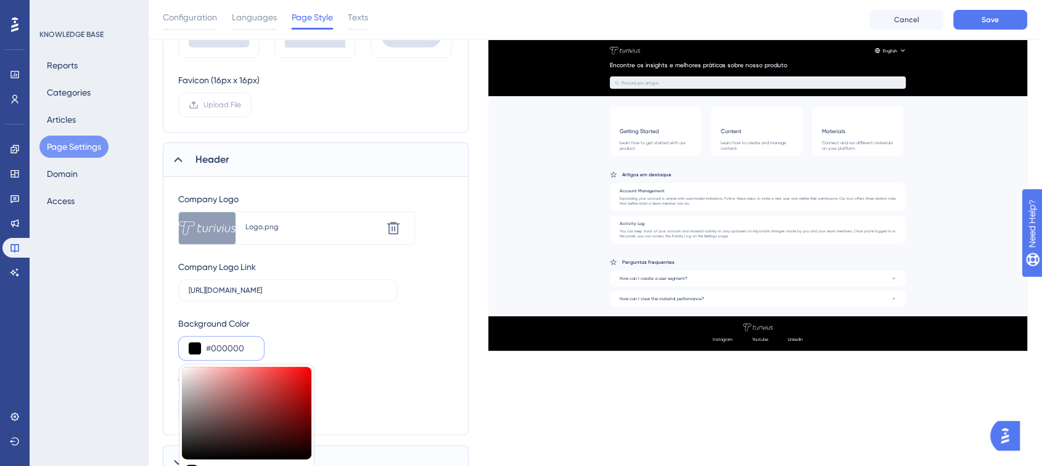
drag, startPoint x: 210, startPoint y: 381, endPoint x: 256, endPoint y: 508, distance: 135.4
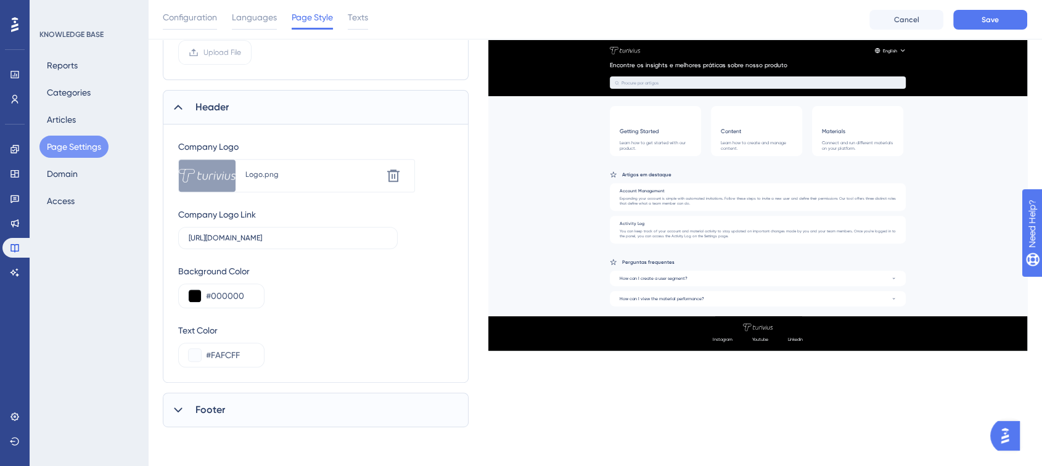
scroll to position [454, 0]
click at [196, 417] on div "Footer" at bounding box center [316, 410] width 306 height 35
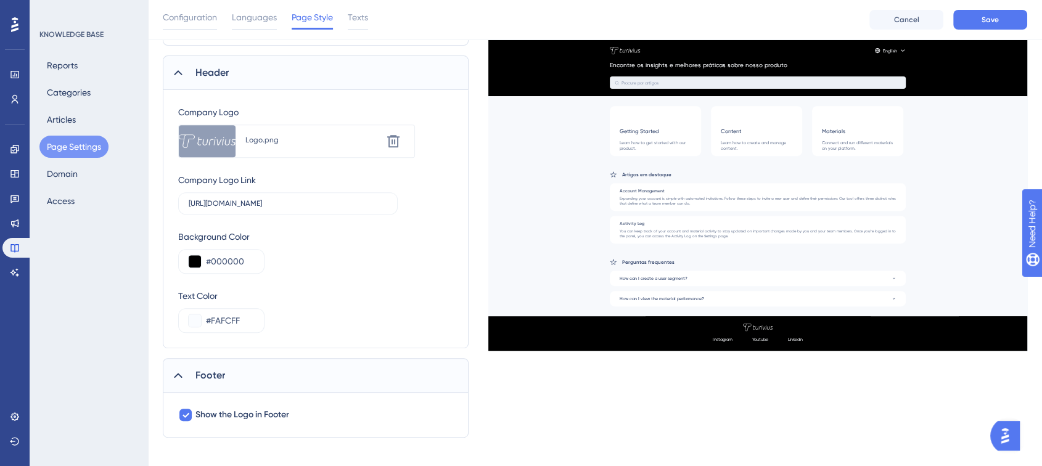
scroll to position [499, 0]
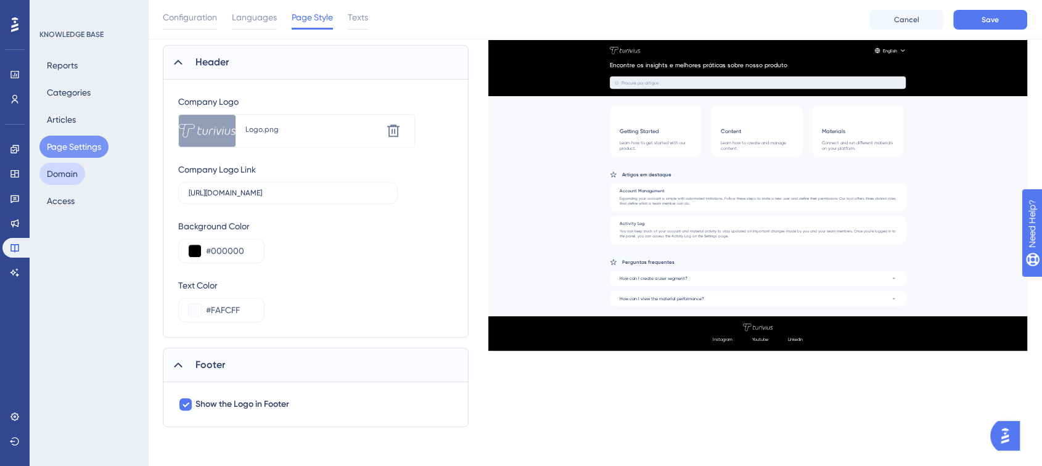
click at [60, 172] on button "Domain" at bounding box center [62, 174] width 46 height 22
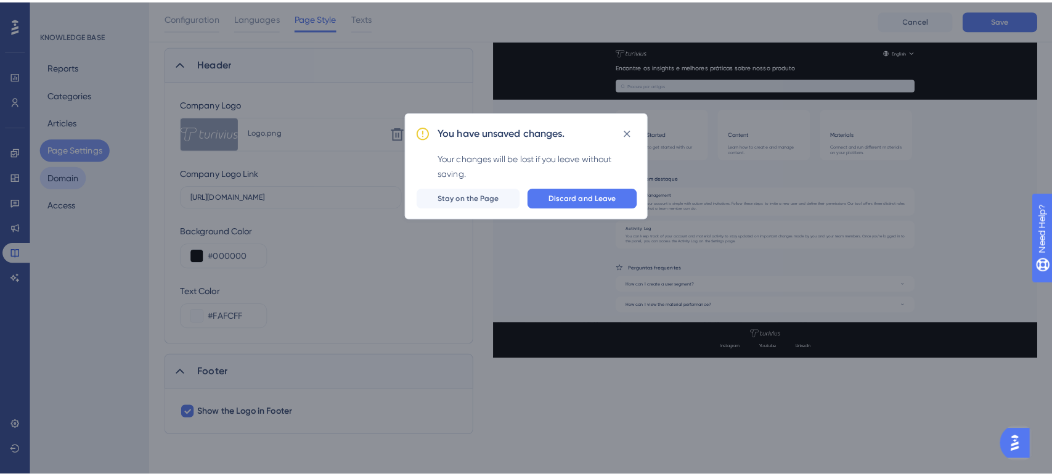
scroll to position [488, 0]
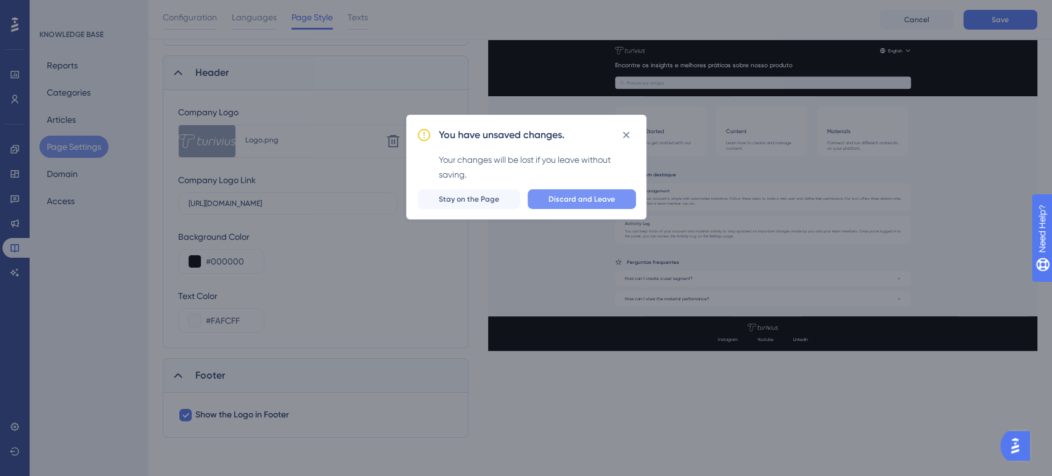
click at [573, 205] on button "Discard and Leave" at bounding box center [582, 199] width 109 height 20
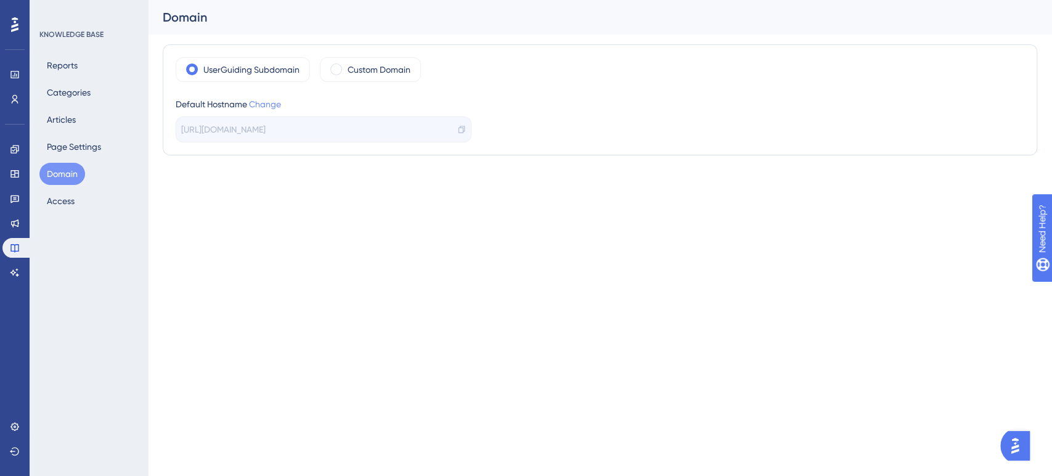
click at [276, 107] on link "Change" at bounding box center [265, 104] width 32 height 10
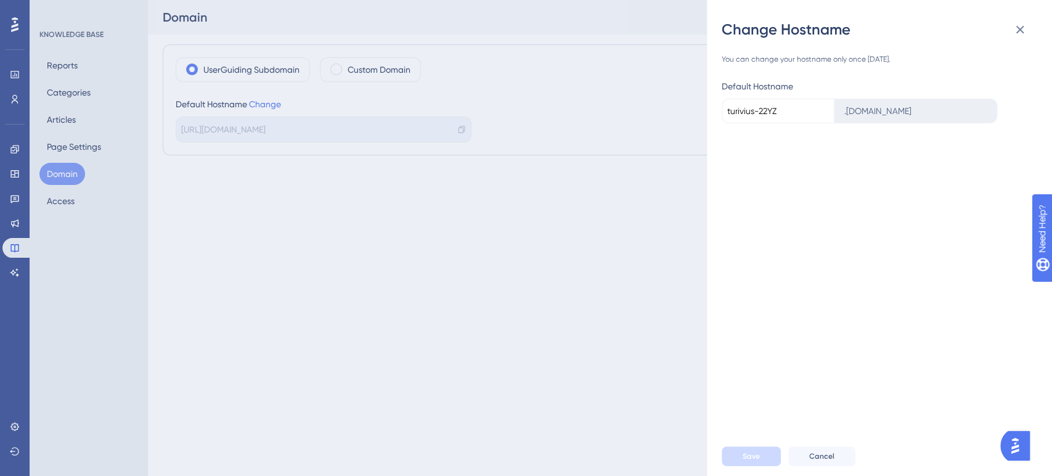
click at [782, 117] on input "turivius-22YZ" at bounding box center [778, 111] width 113 height 25
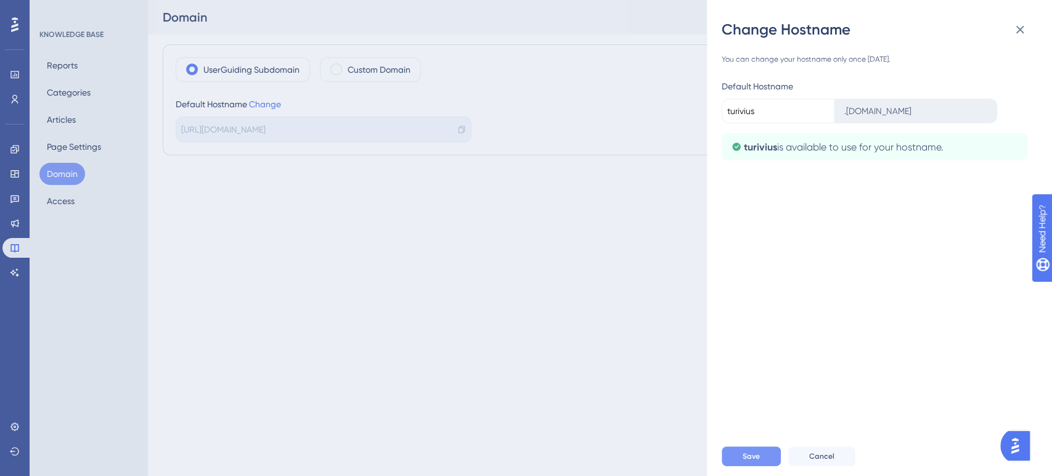
type input "turivius"
click at [748, 449] on button "Save" at bounding box center [751, 456] width 59 height 20
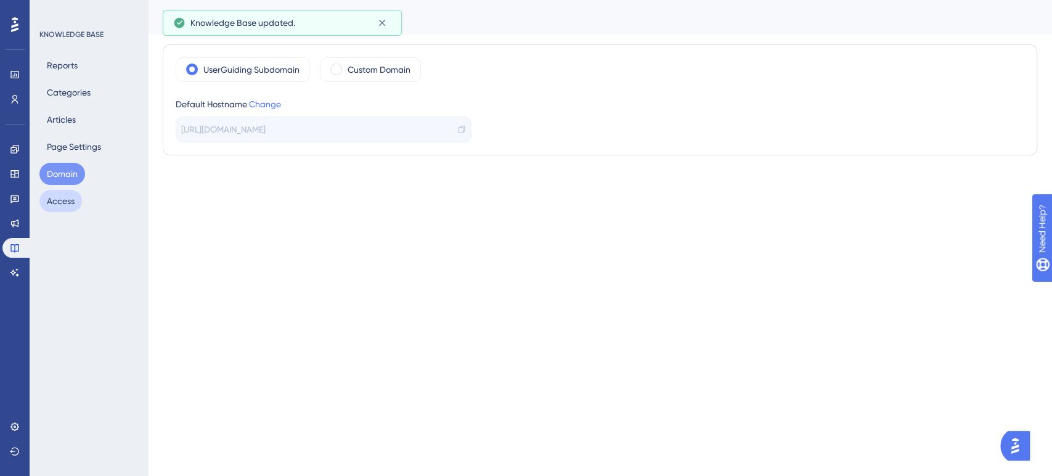
click at [54, 197] on button "Access" at bounding box center [60, 201] width 43 height 22
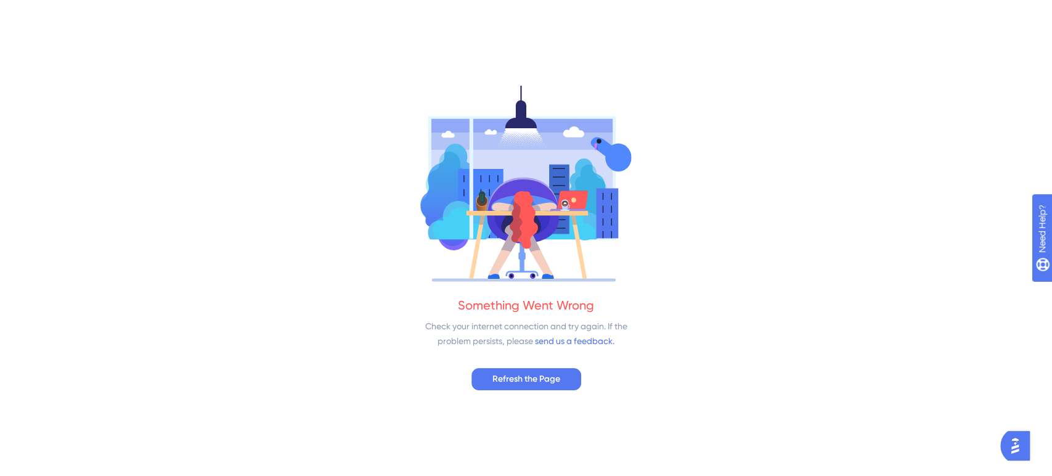
click at [494, 366] on div "Something Went Wrong Check your internet connection and try again. If the probl…" at bounding box center [526, 238] width 1052 height 476
click at [498, 380] on span "Refresh the Page" at bounding box center [527, 379] width 68 height 15
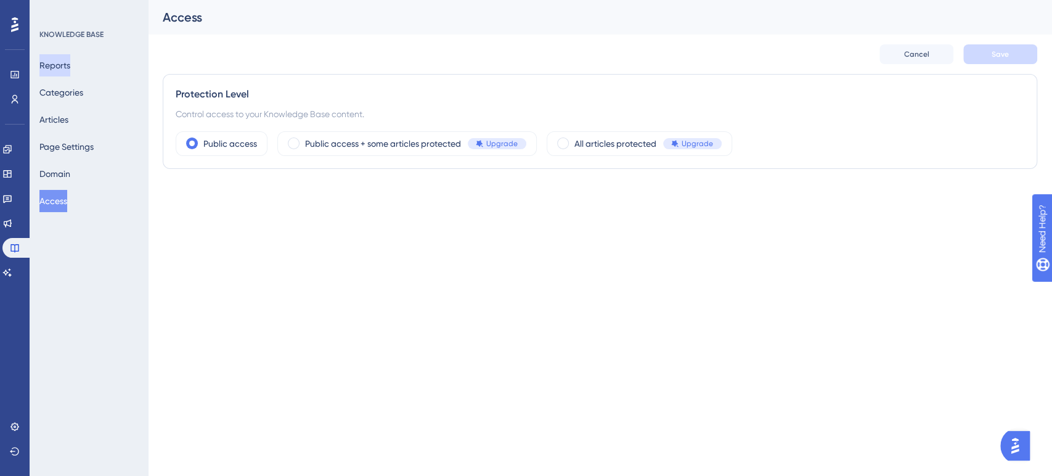
click at [60, 68] on button "Reports" at bounding box center [54, 65] width 31 height 22
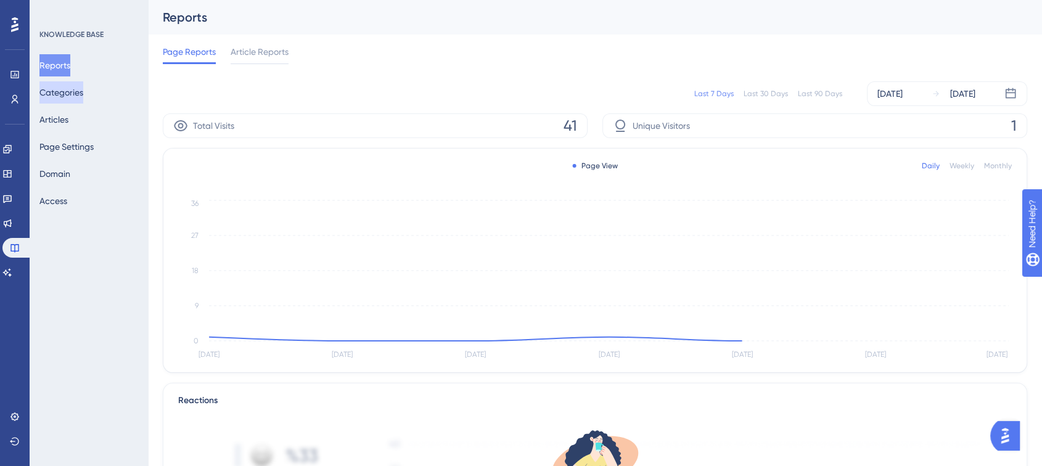
click at [78, 87] on button "Categories" at bounding box center [61, 92] width 44 height 22
click at [65, 115] on button "Articles" at bounding box center [53, 120] width 29 height 22
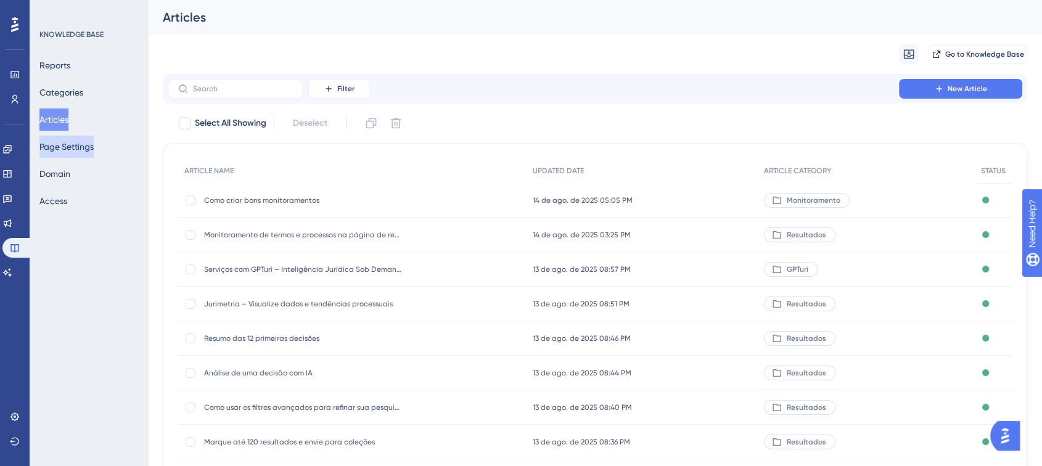
click at [65, 137] on button "Page Settings" at bounding box center [66, 147] width 54 height 22
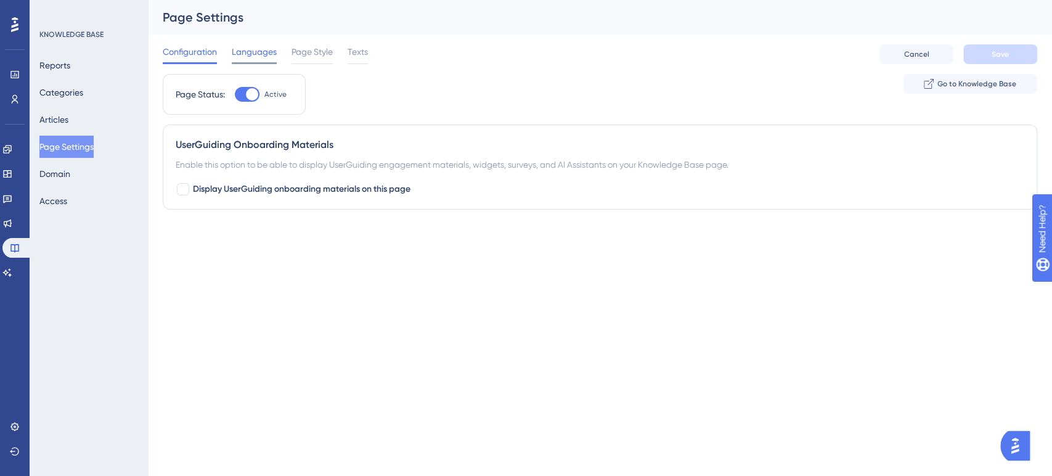
click at [260, 52] on span "Languages" at bounding box center [254, 51] width 45 height 15
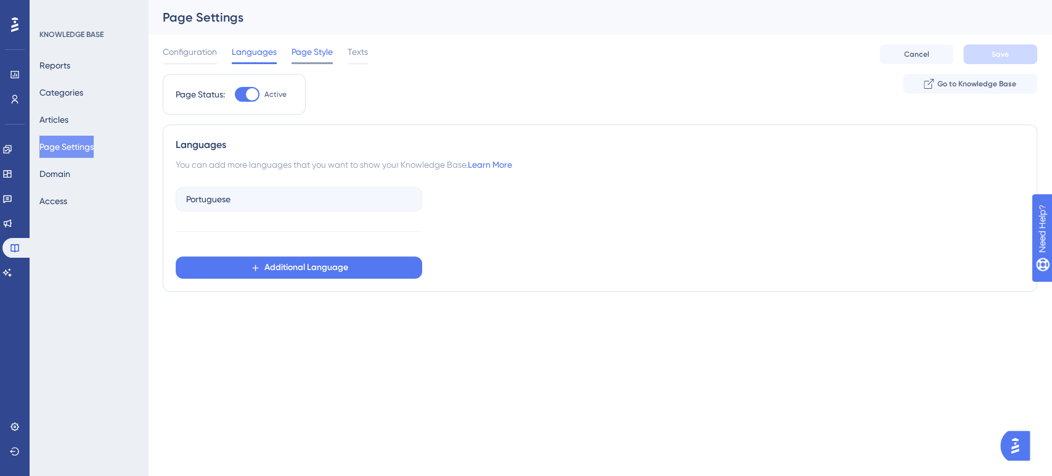
click at [316, 49] on span "Page Style" at bounding box center [312, 51] width 41 height 15
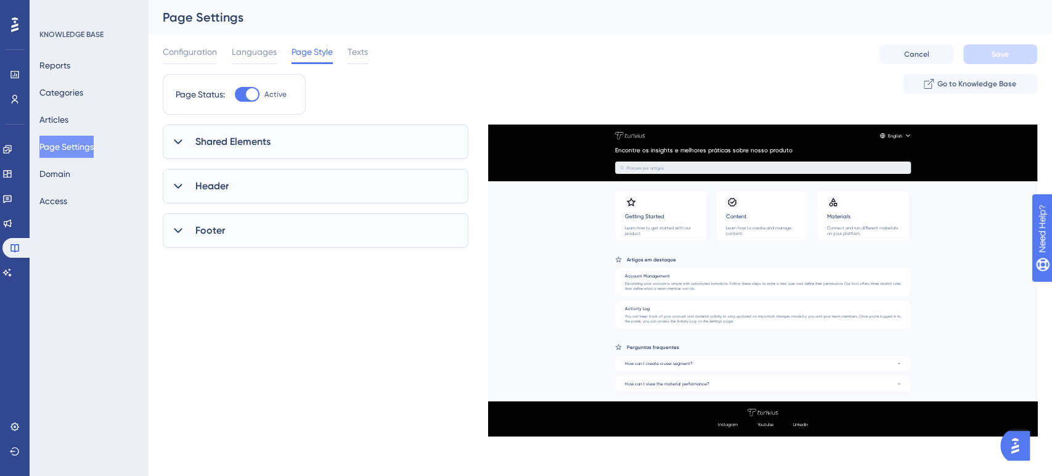
click at [215, 139] on span "Shared Elements" at bounding box center [232, 141] width 75 height 15
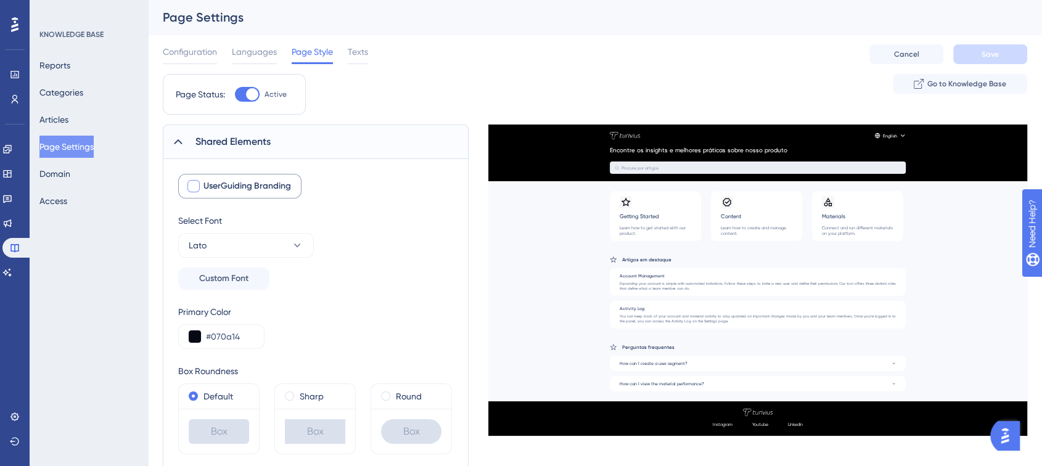
click at [190, 182] on div at bounding box center [193, 186] width 12 height 12
checkbox input "true"
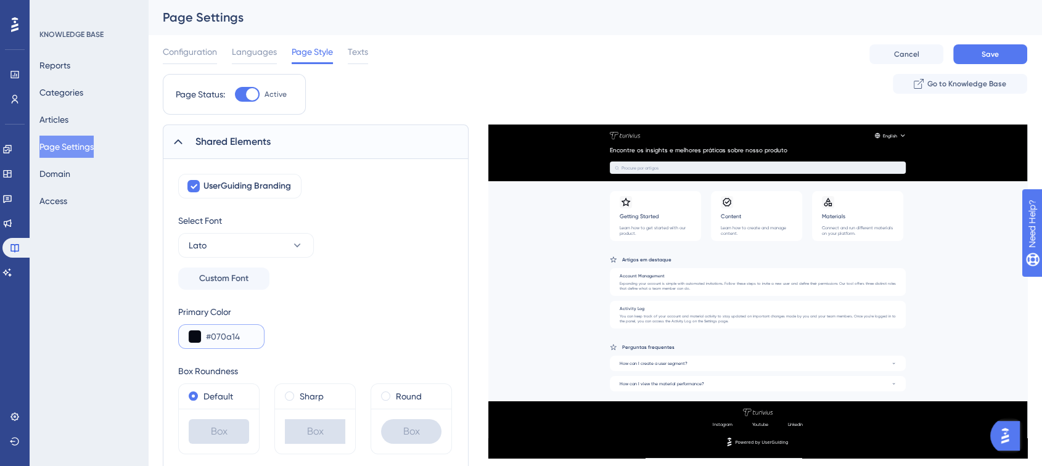
click at [197, 337] on button at bounding box center [195, 336] width 12 height 12
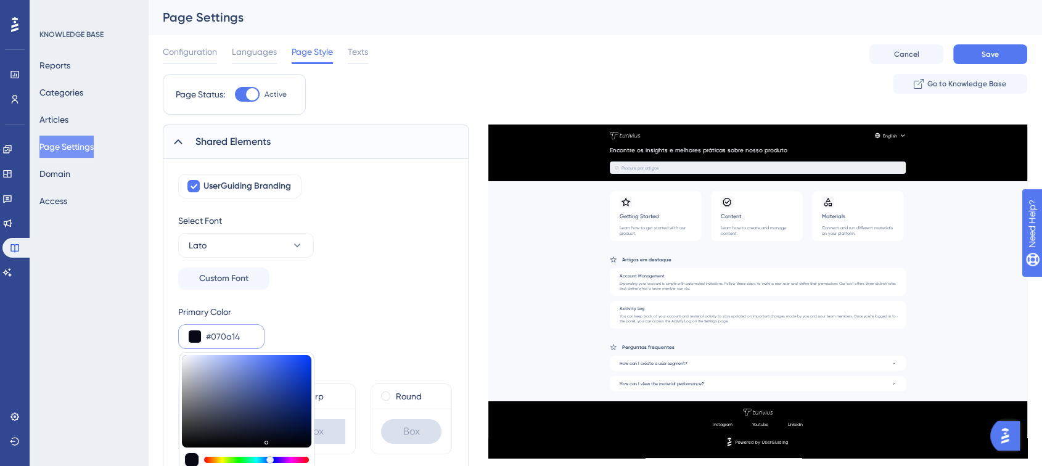
type input "#99a3c4"
type input "#99A3C4"
type input "#b2b9d0"
type input "#B2B9D0"
type input "#eaebef"
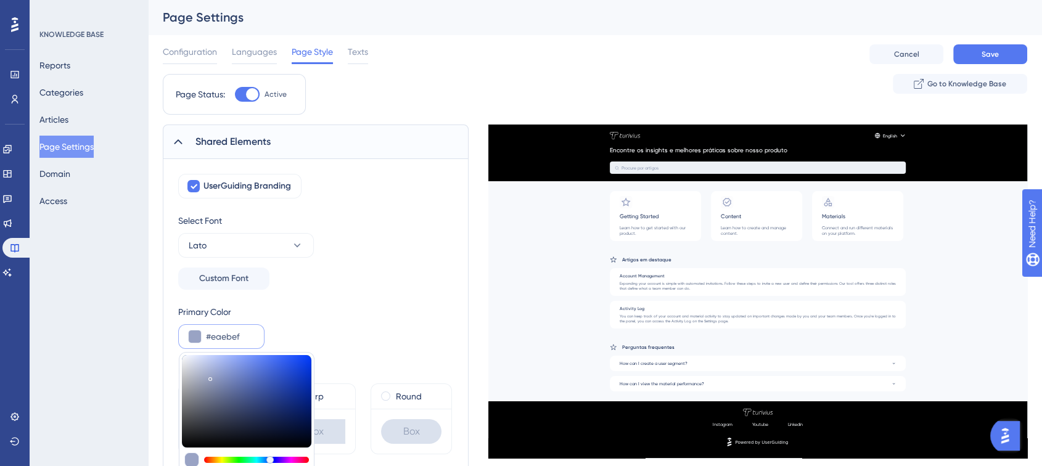
type input "#EAEBEF"
type input "#ffffff"
type input "#FFFFFF"
drag, startPoint x: 205, startPoint y: 374, endPoint x: 174, endPoint y: 331, distance: 53.0
click at [174, 331] on div "UserGuiding Branding Select Font Lato Custom Font Primary Color #ffffff #FFFFFF…" at bounding box center [316, 344] width 306 height 370
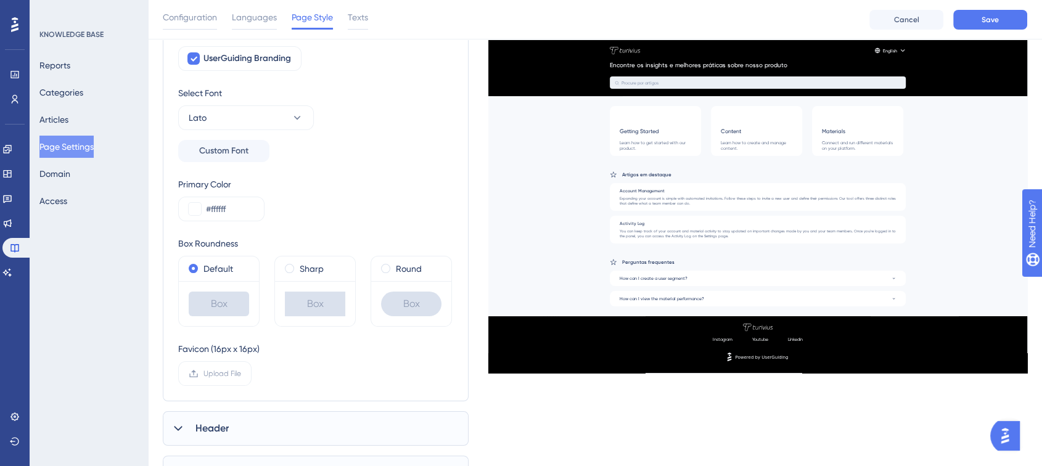
scroll to position [59, 0]
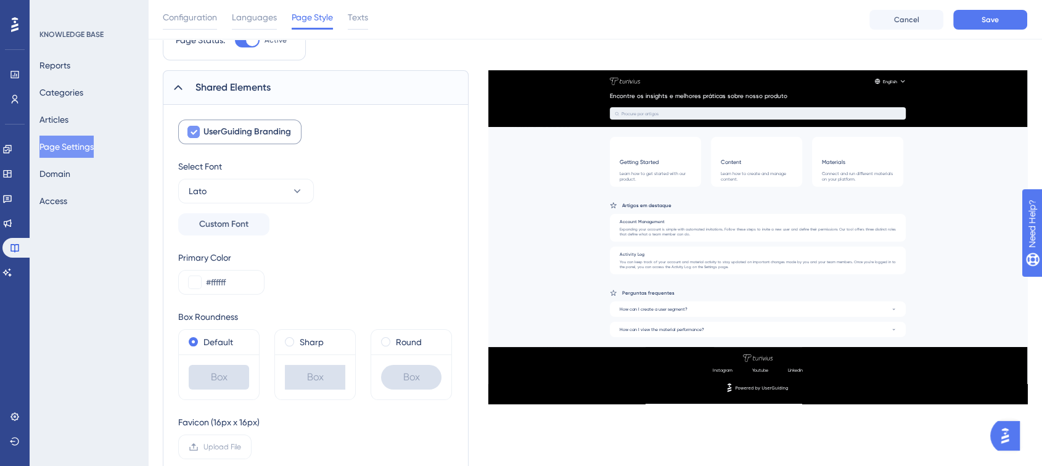
click at [199, 139] on label "UserGuiding Branding" at bounding box center [239, 132] width 123 height 25
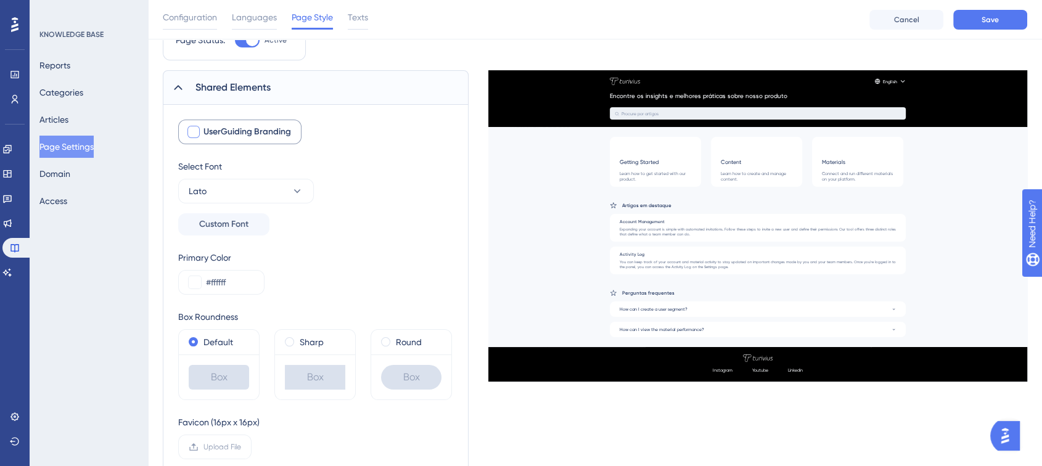
click at [199, 139] on label "UserGuiding Branding" at bounding box center [239, 132] width 123 height 25
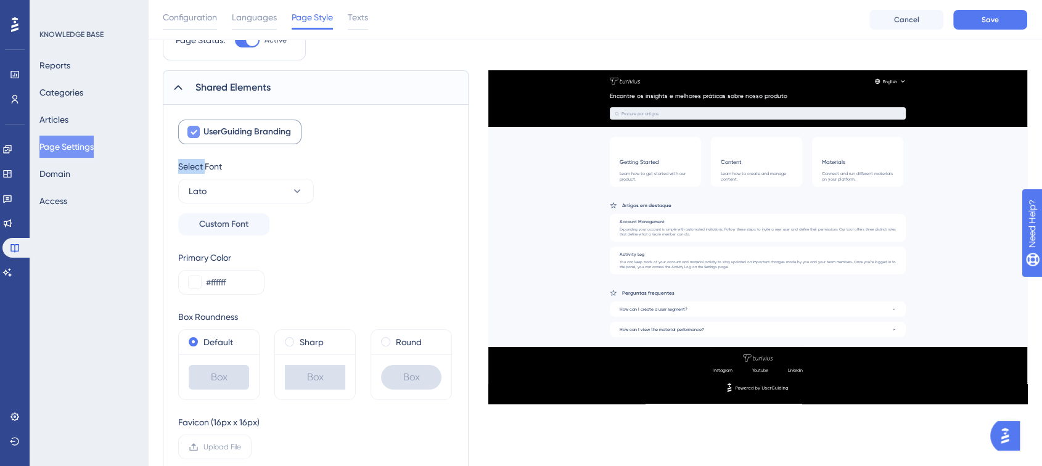
click at [199, 138] on label "UserGuiding Branding" at bounding box center [239, 132] width 123 height 25
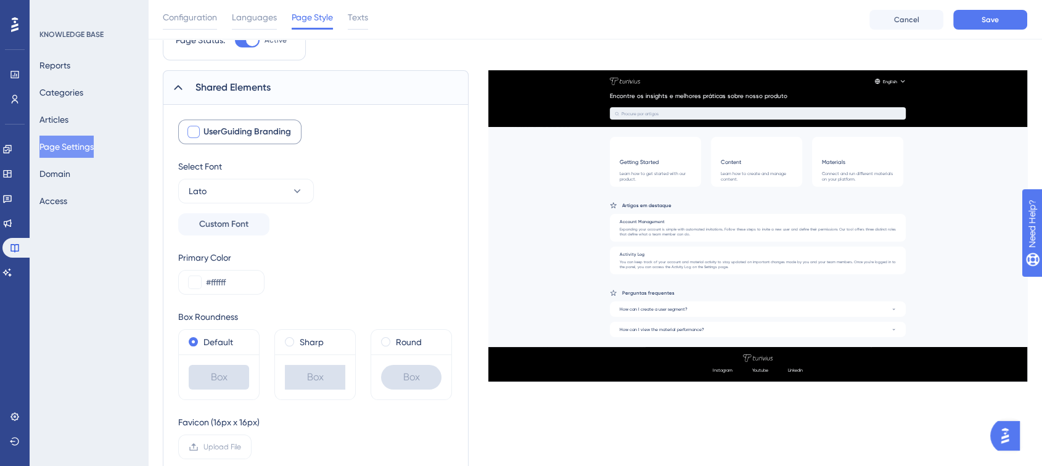
click at [199, 138] on label "UserGuiding Branding" at bounding box center [239, 132] width 123 height 25
checkbox input "true"
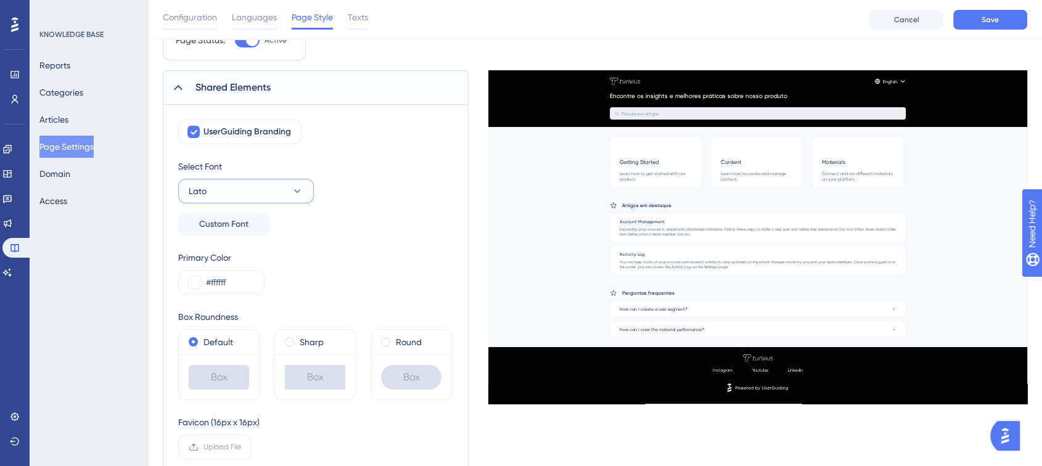
click at [217, 192] on button "Lato" at bounding box center [246, 191] width 136 height 25
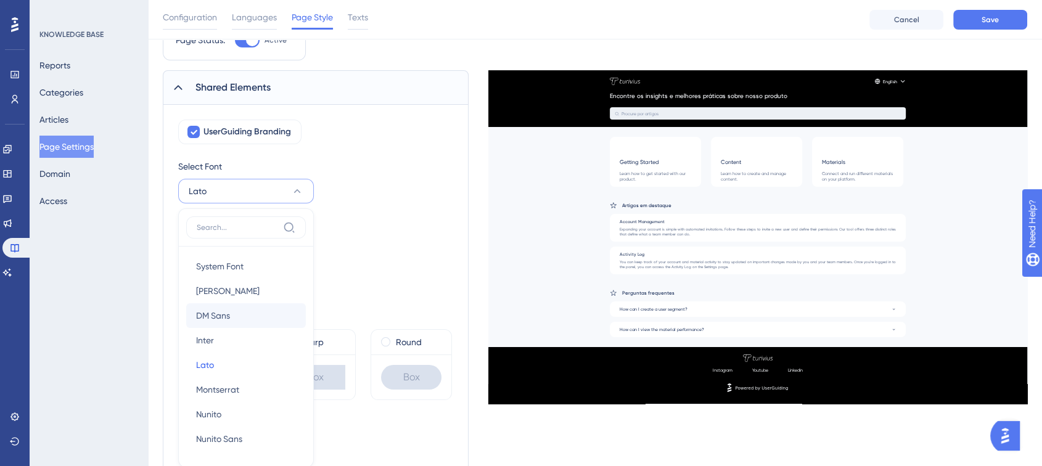
scroll to position [154, 0]
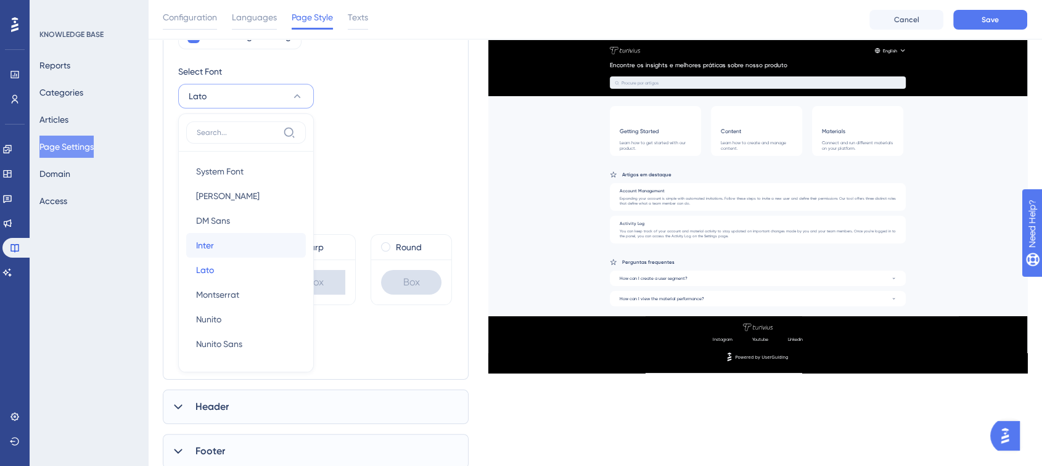
click at [228, 250] on button "Inter Inter" at bounding box center [246, 245] width 120 height 25
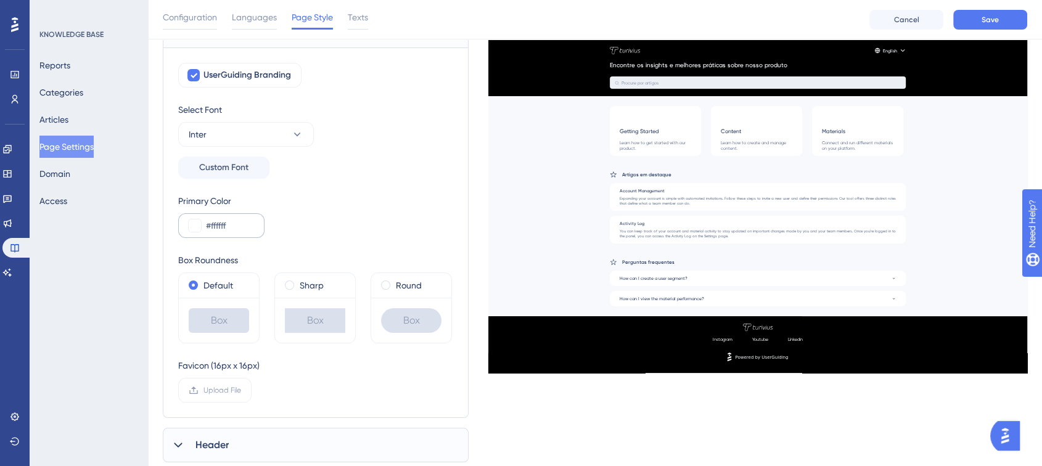
scroll to position [86, 0]
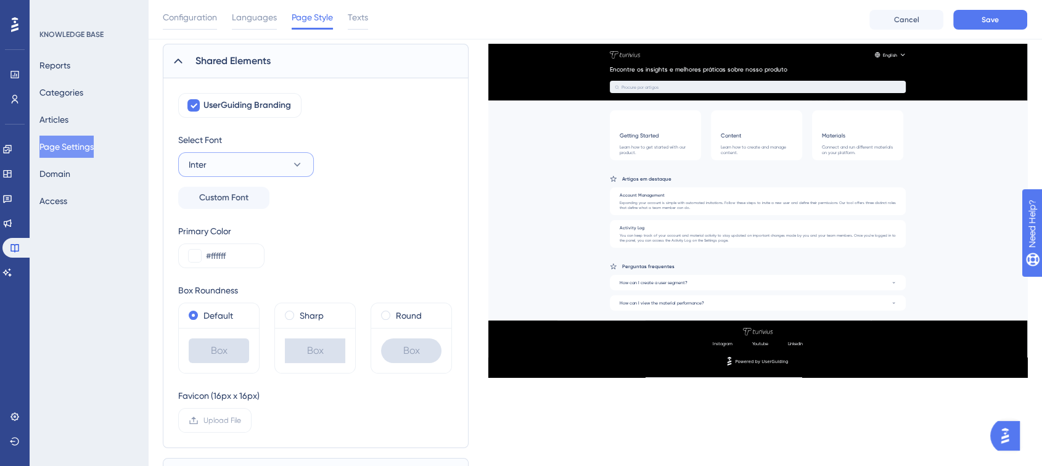
click at [236, 162] on button "Inter" at bounding box center [246, 164] width 136 height 25
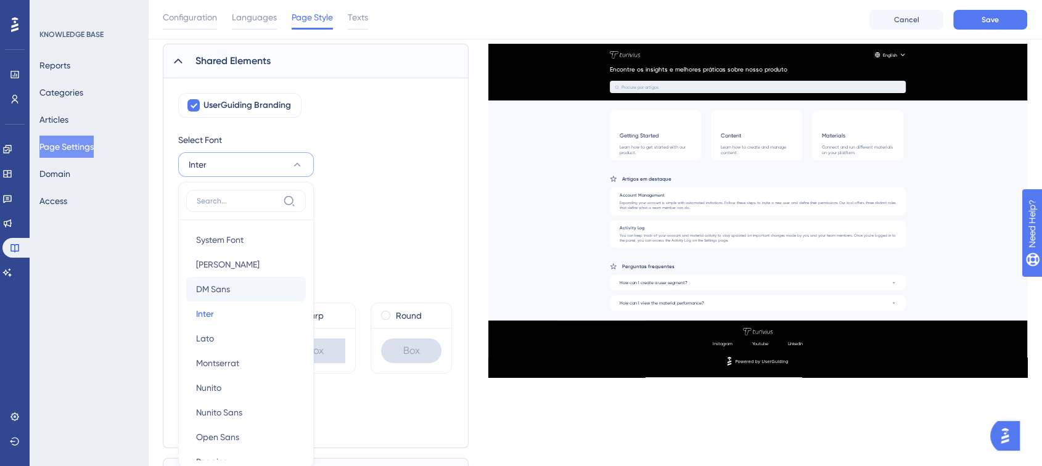
scroll to position [175, 0]
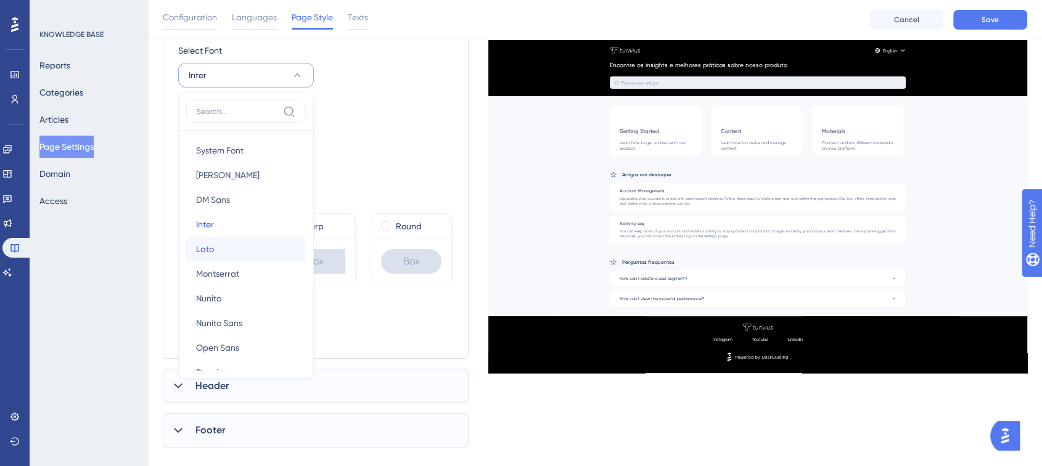
click at [252, 253] on button "Lato Lato" at bounding box center [246, 249] width 120 height 25
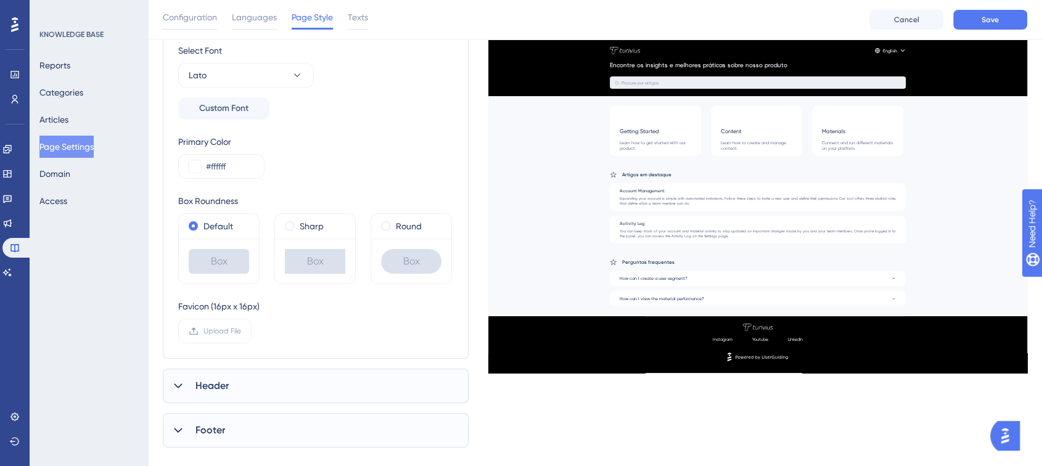
click at [253, 379] on div "Header" at bounding box center [316, 386] width 306 height 35
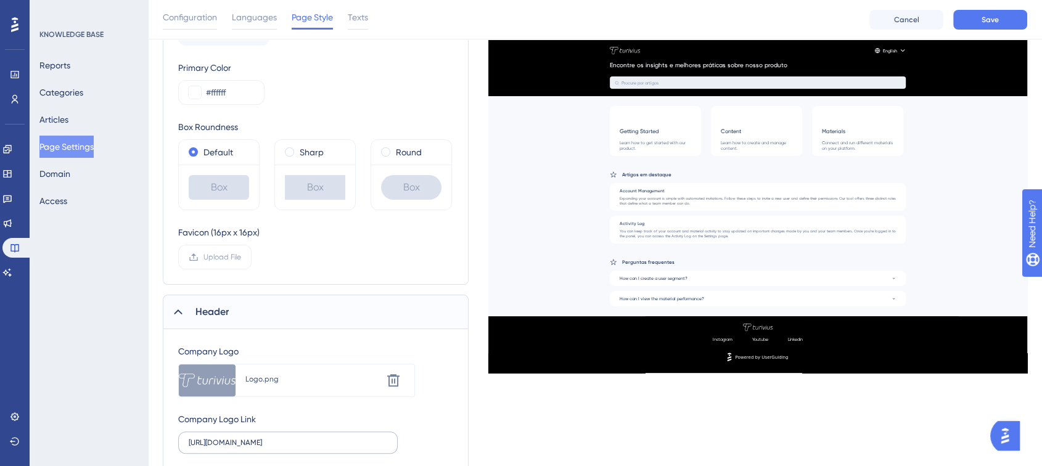
scroll to position [380, 0]
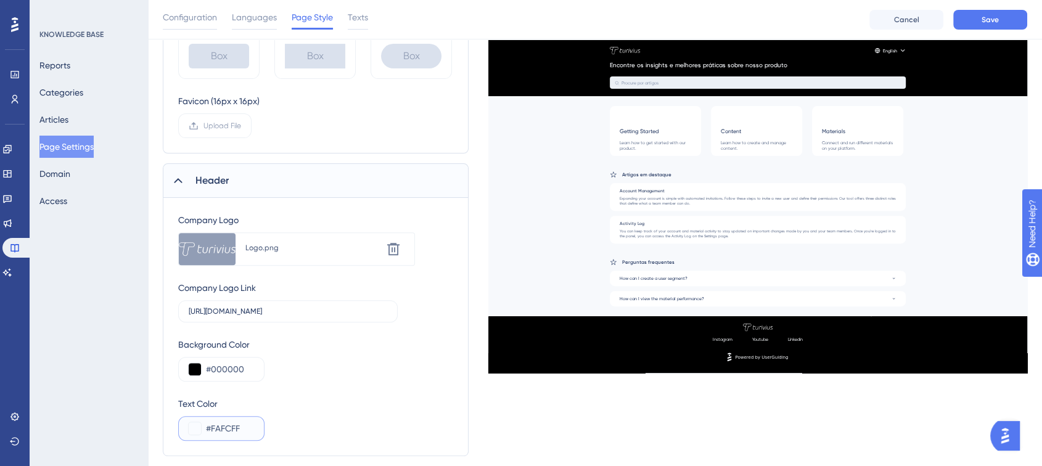
click at [195, 423] on button at bounding box center [195, 428] width 12 height 12
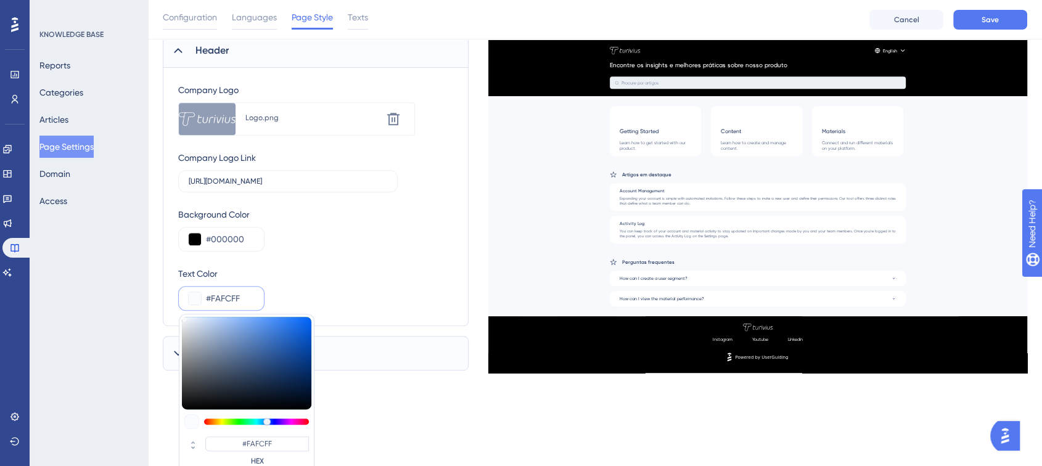
scroll to position [518, 0]
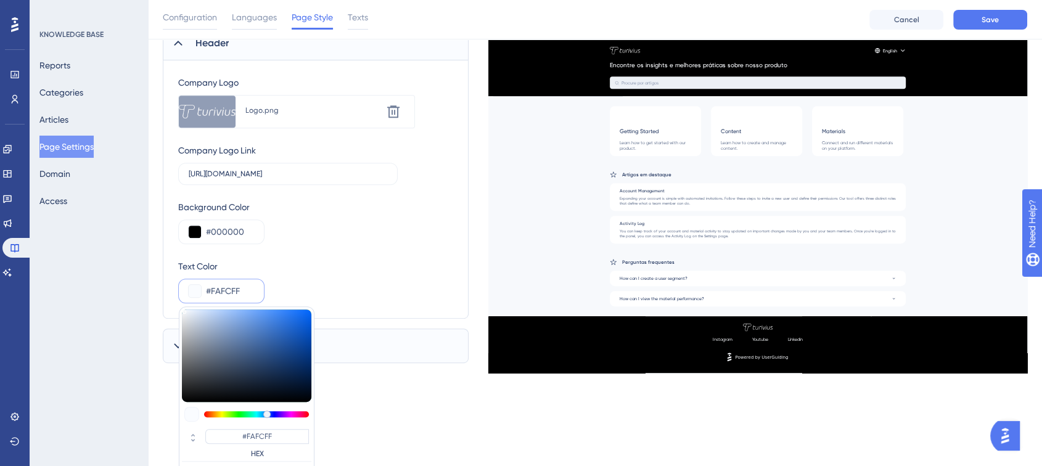
type input "#293f61"
type input "#293F61"
type input "#244477"
type input "#224c91"
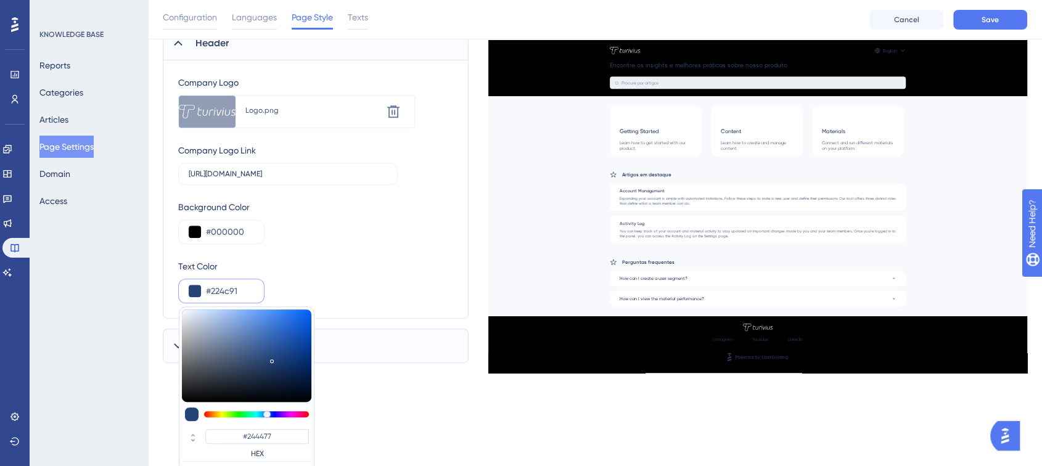
type input "#224C91"
type input "#1b56b6"
type input "#1B56B6"
type input "#1659c5"
type input "#1659C5"
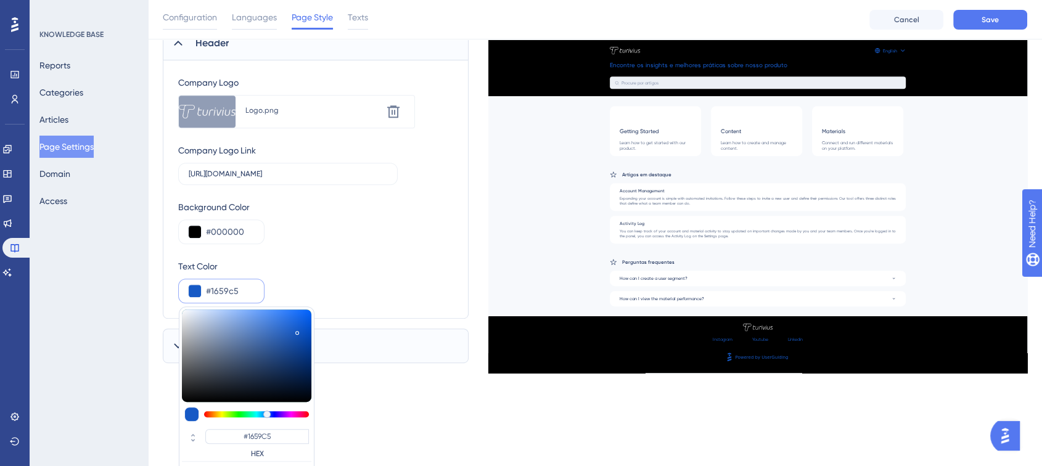
type input "#165ac7"
type input "#165AC7"
type input "#265bb1"
type input "#265BB1"
type input "#30528a"
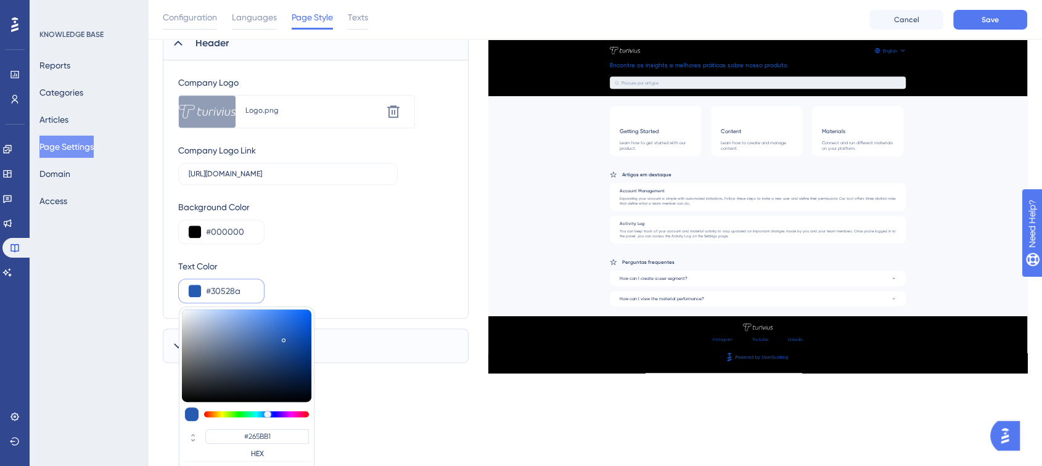
type input "#30528A"
type input "#2f4c7c"
type input "#2F4C7C"
type input "#2e4874"
type input "#2E4874"
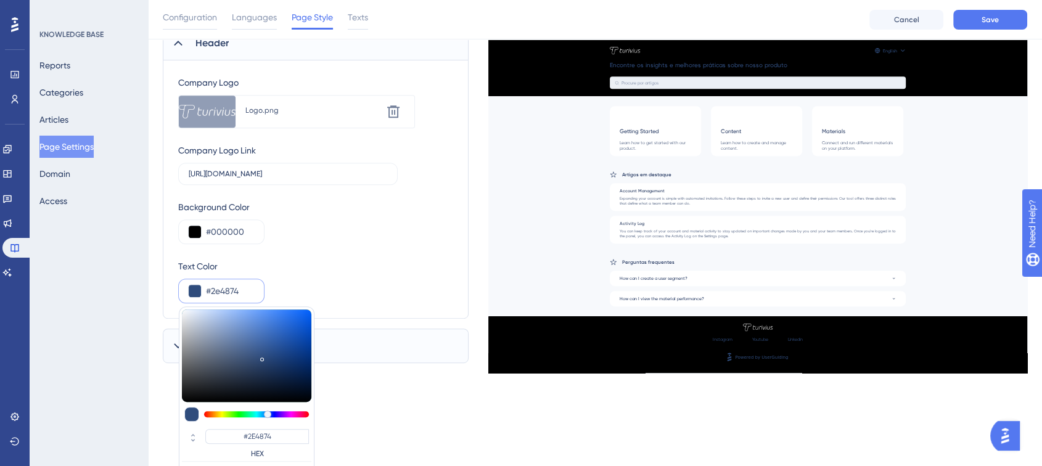
type input "#273b5e"
type input "#273B5E"
type input "#18253d"
type input "#18253D"
type input "#091224"
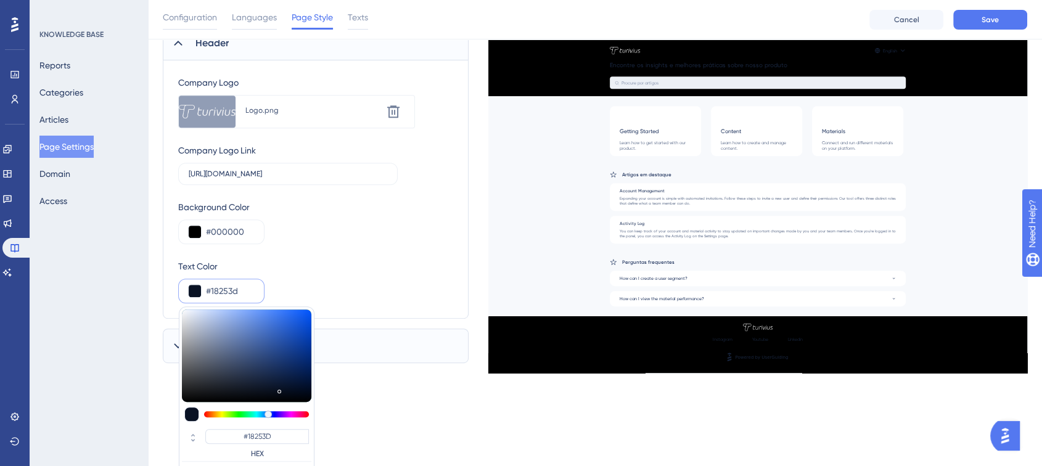
type input "#091224"
type input "#000000"
type input "#00040c"
type input "#00040C"
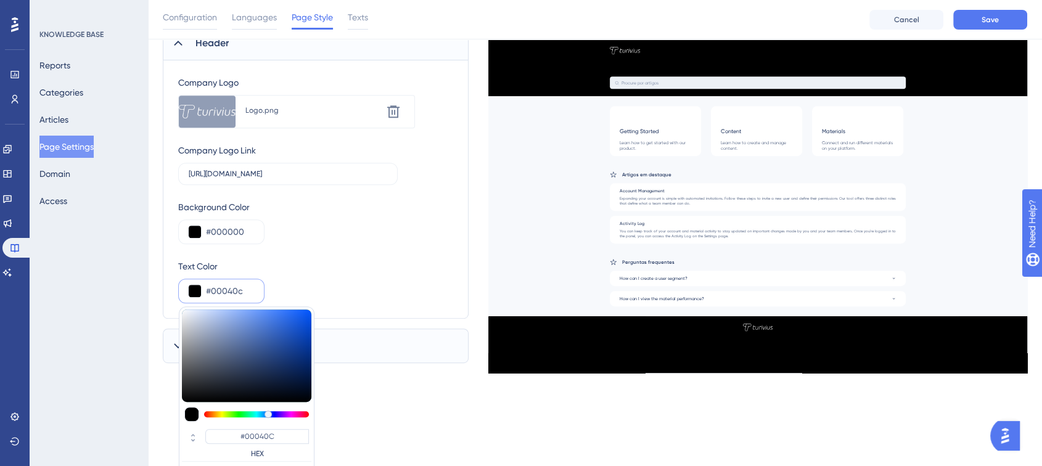
type input "#001641"
type input "#002875"
type input "#063288"
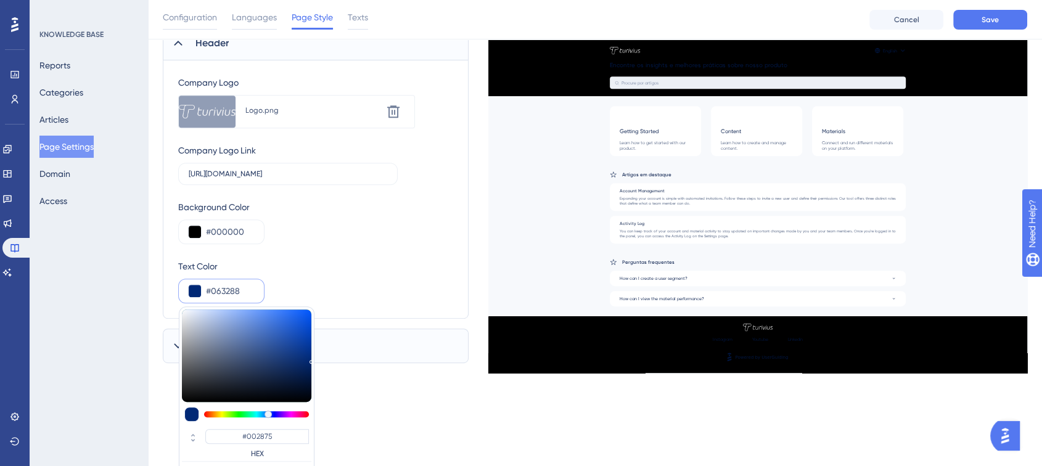
type input "#063288"
type input "#3e5a92"
type input "#3E5A92"
type input "#7082a5"
type input "#7082A5"
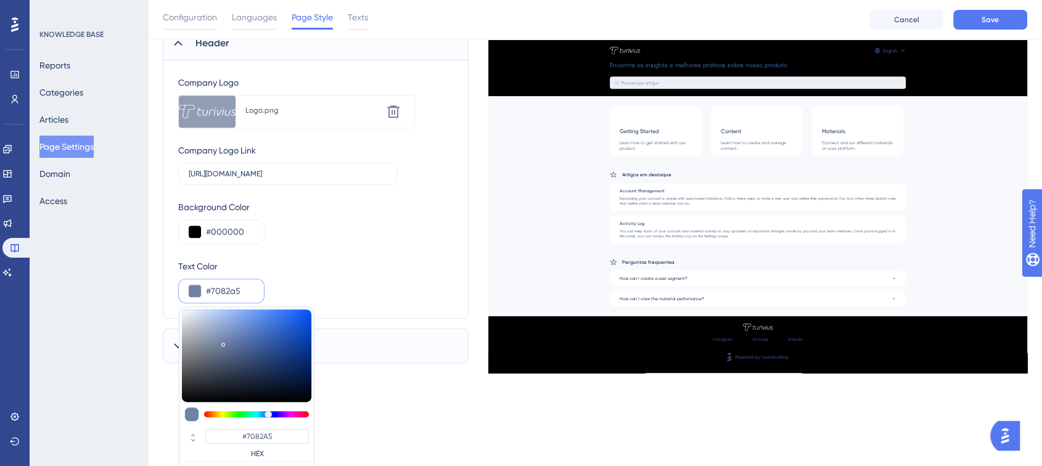
type input "#bac1ce"
type input "#BAC1CE"
type input "#dfe2e7"
type input "#DFE2E7"
type input "#ffffff"
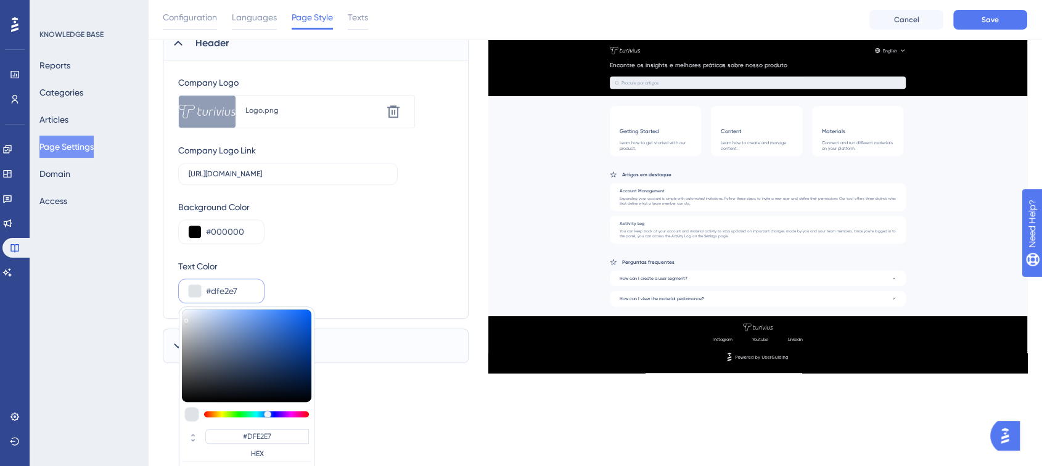
type input "#FFFFFF"
drag, startPoint x: 273, startPoint y: 358, endPoint x: 171, endPoint y: 260, distance: 141.3
click at [171, 260] on div "Company Logo Upload new image Logo.png Delete Company Logo Link https://turiviu…" at bounding box center [316, 189] width 306 height 258
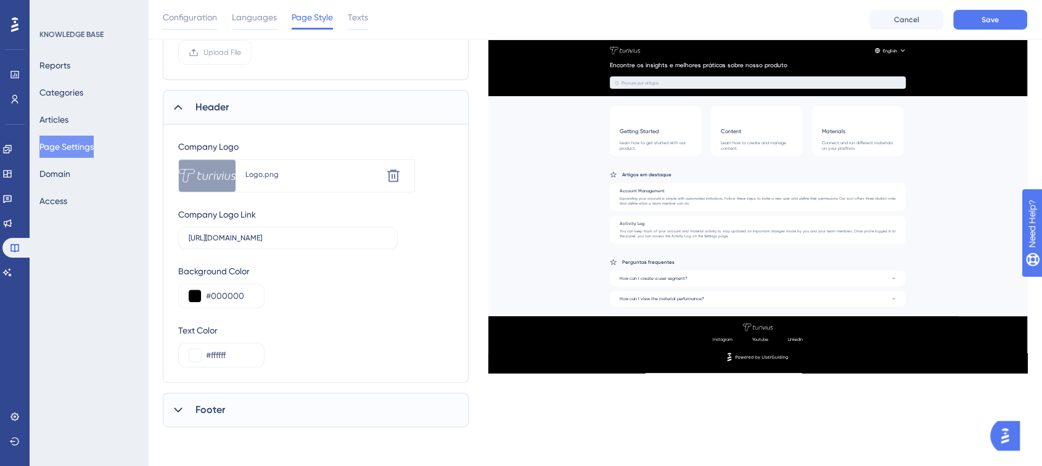
click at [422, 274] on div "Background Color #000000" at bounding box center [315, 286] width 275 height 44
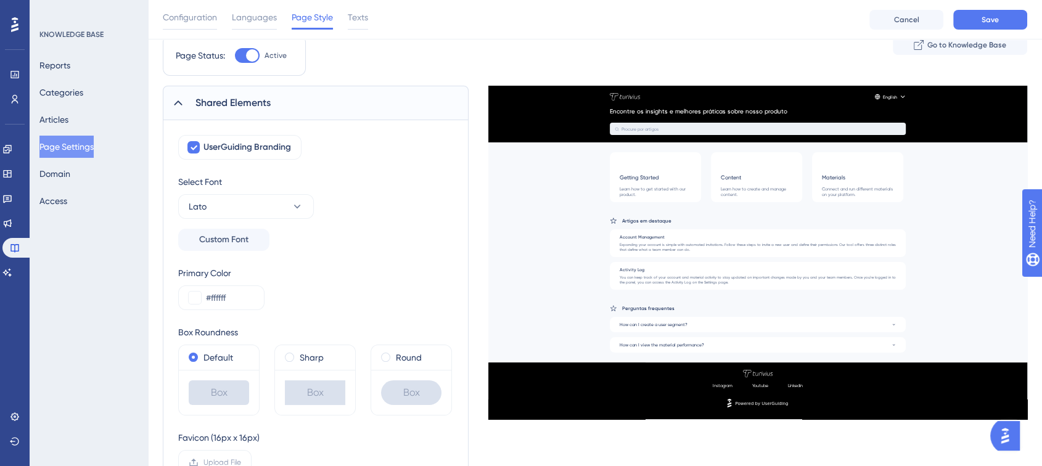
scroll to position [43, 0]
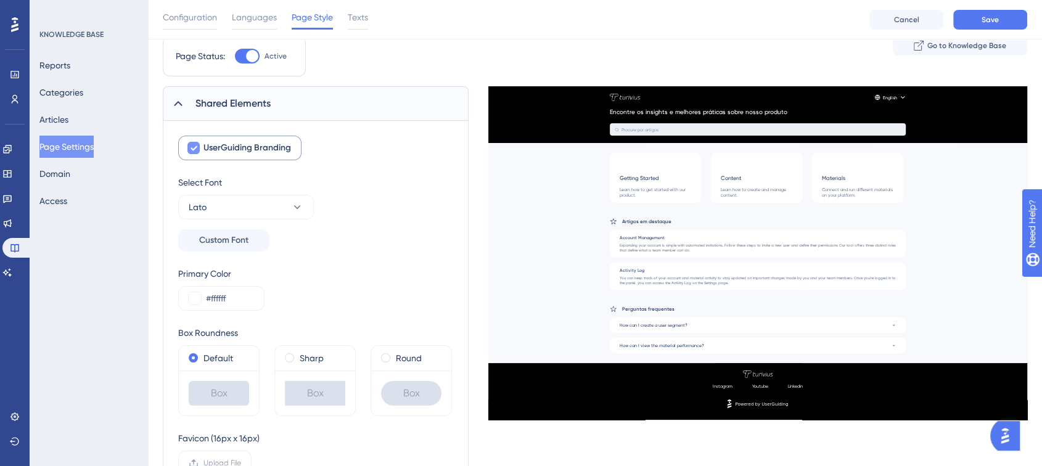
click at [200, 152] on div at bounding box center [193, 148] width 15 height 15
checkbox input "false"
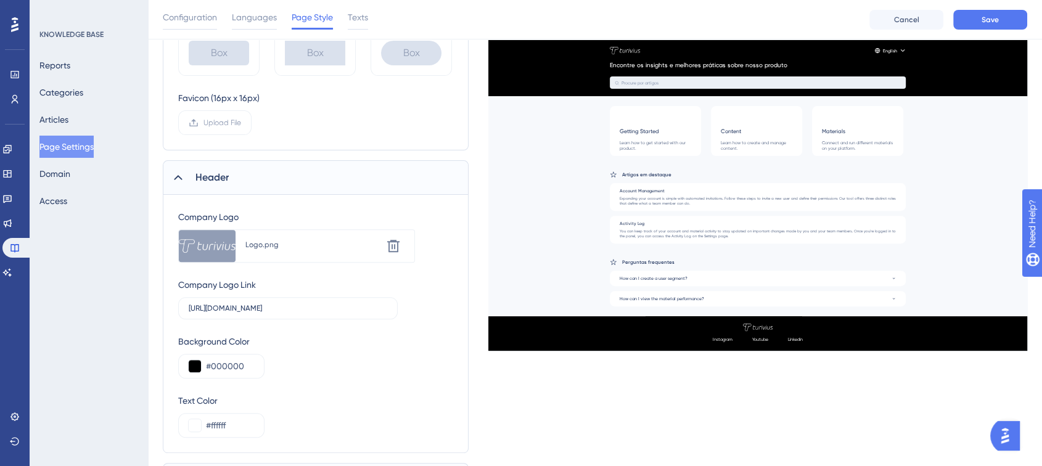
scroll to position [454, 0]
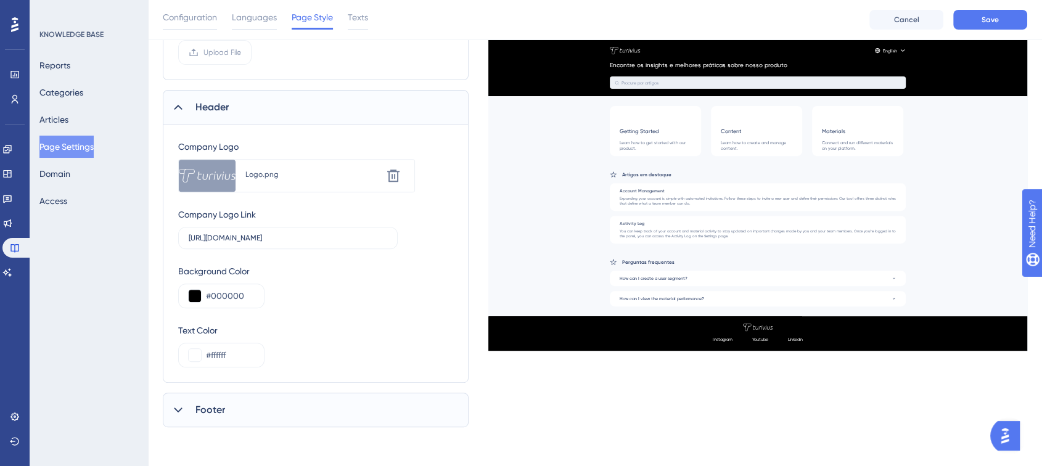
click at [227, 404] on div "Footer" at bounding box center [316, 410] width 306 height 35
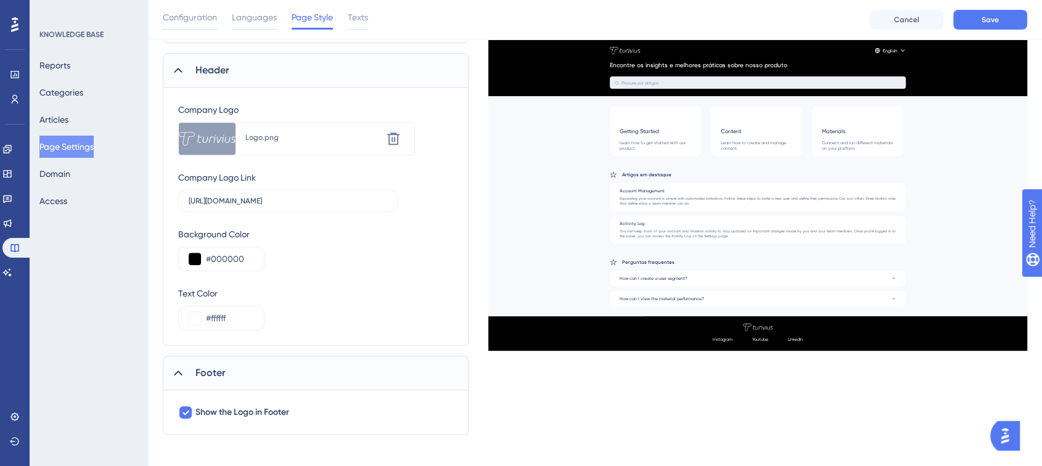
scroll to position [499, 0]
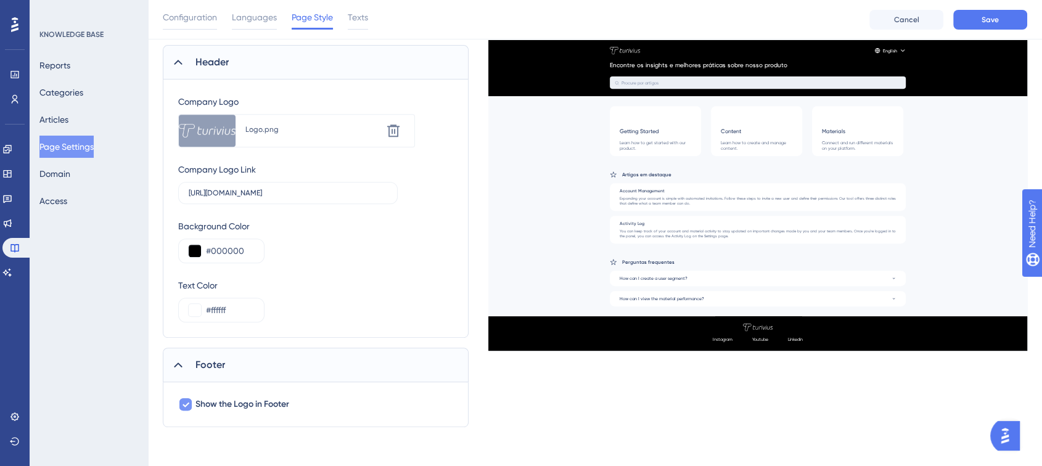
click at [182, 404] on icon at bounding box center [185, 405] width 7 height 10
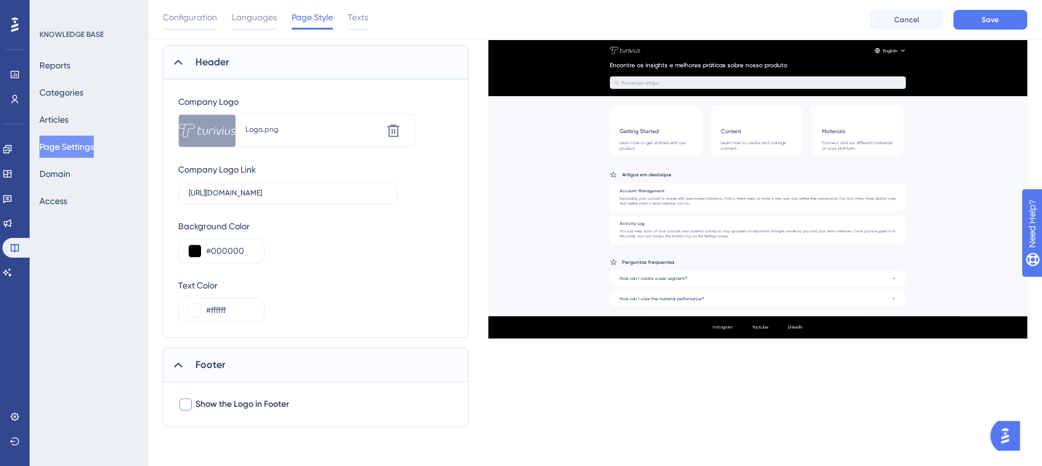
click at [183, 403] on div at bounding box center [185, 404] width 12 height 12
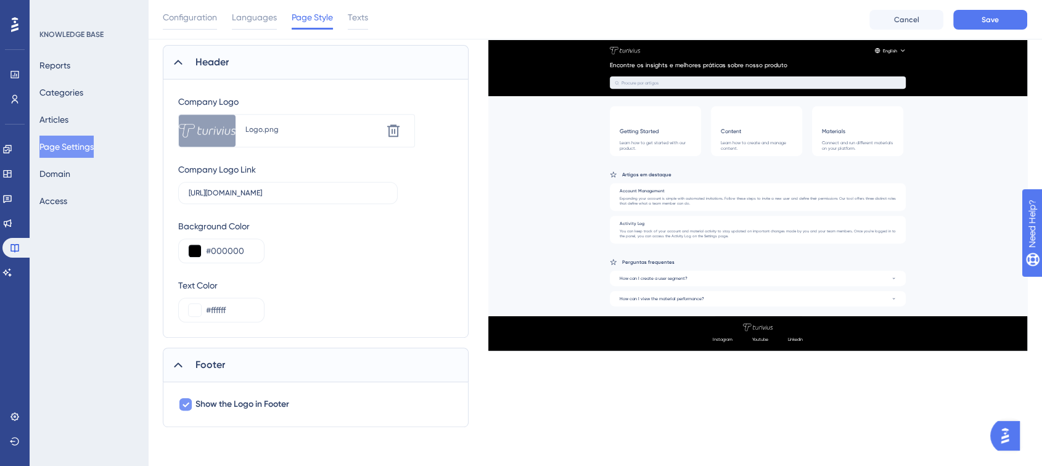
click at [192, 401] on div at bounding box center [185, 404] width 15 height 15
checkbox input "false"
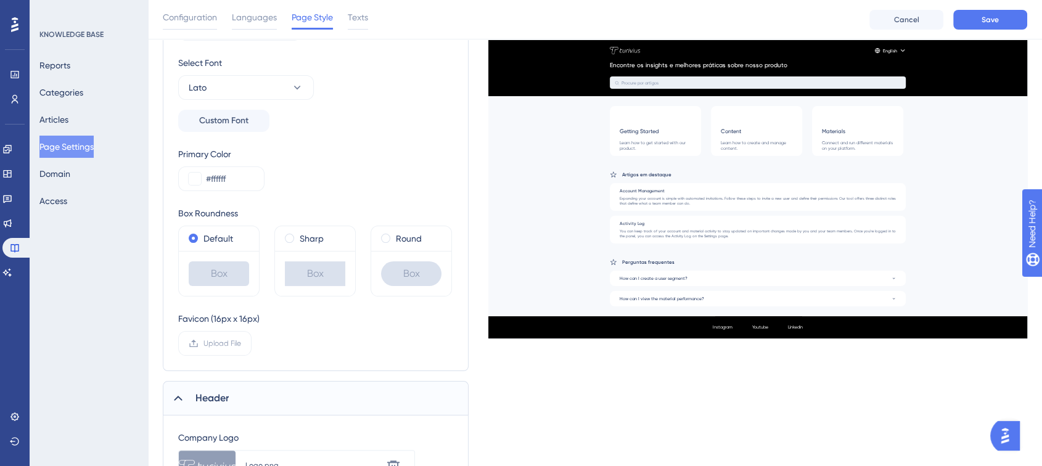
scroll to position [157, 0]
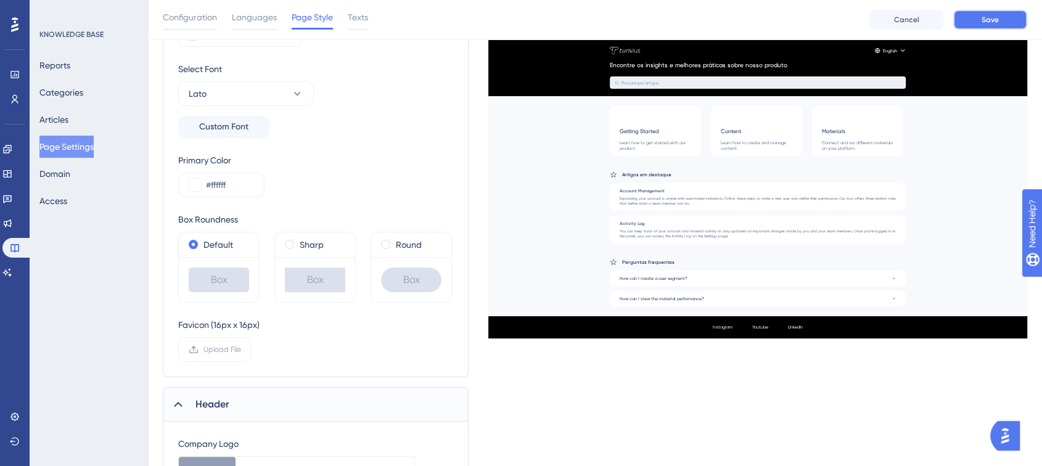
click at [976, 21] on button "Save" at bounding box center [990, 20] width 74 height 20
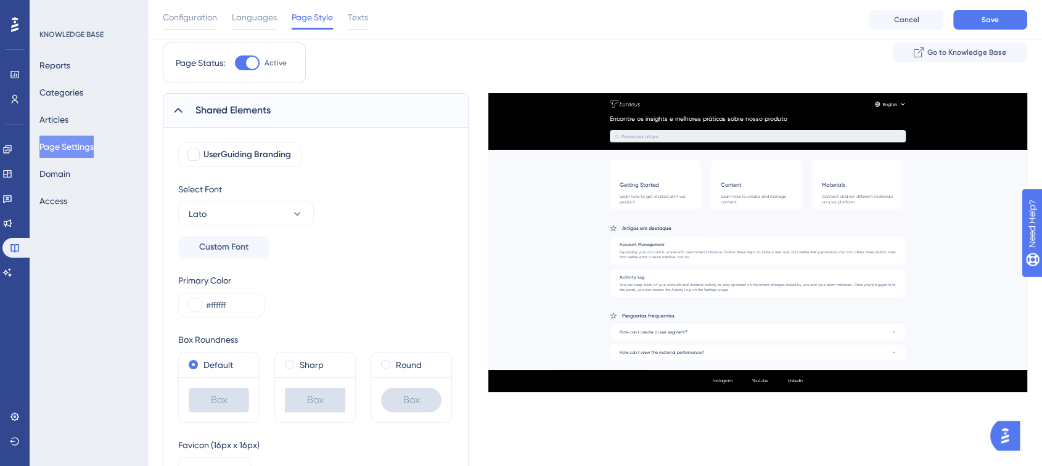
scroll to position [20, 0]
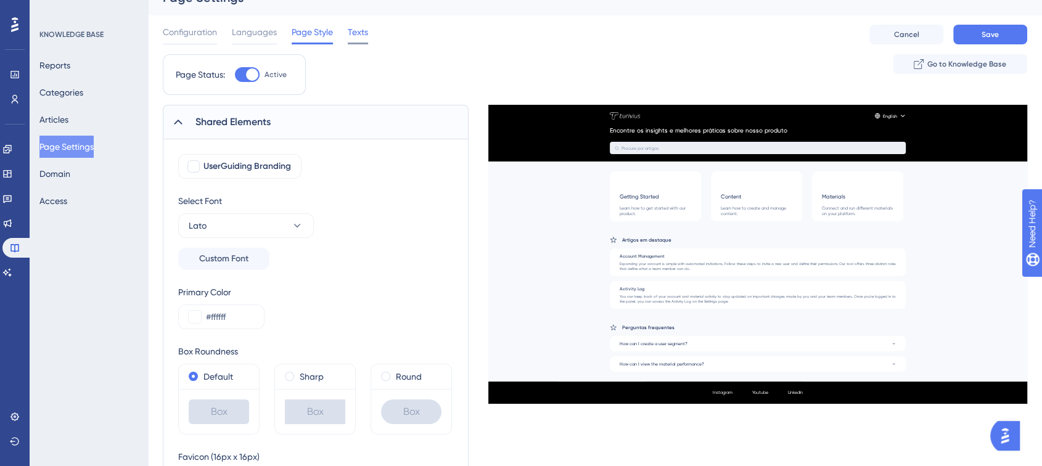
click at [352, 36] on span "Texts" at bounding box center [358, 32] width 20 height 15
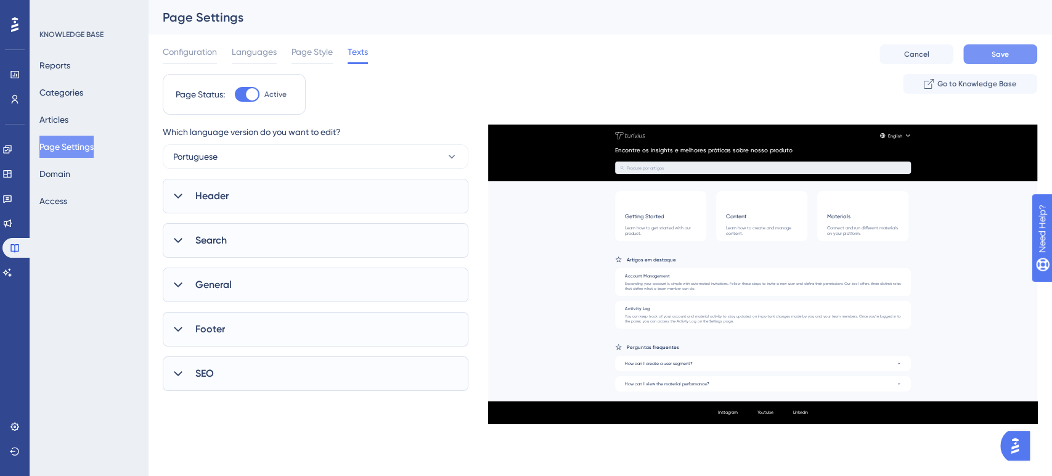
click at [1004, 57] on span "Save" at bounding box center [1000, 54] width 17 height 10
click at [229, 198] on span "Header" at bounding box center [211, 196] width 33 height 15
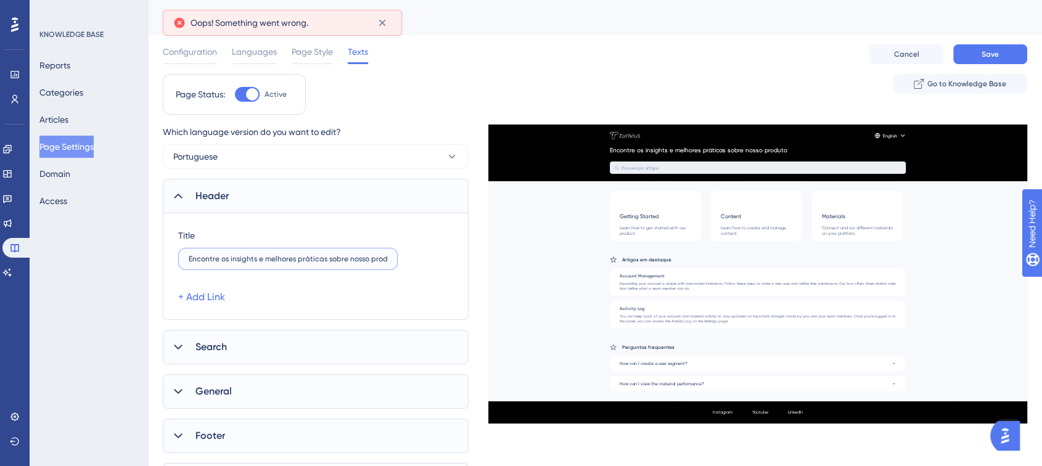
click at [253, 261] on input "Encontre os insights e melhores práticas sobre nosso produto" at bounding box center [288, 259] width 199 height 9
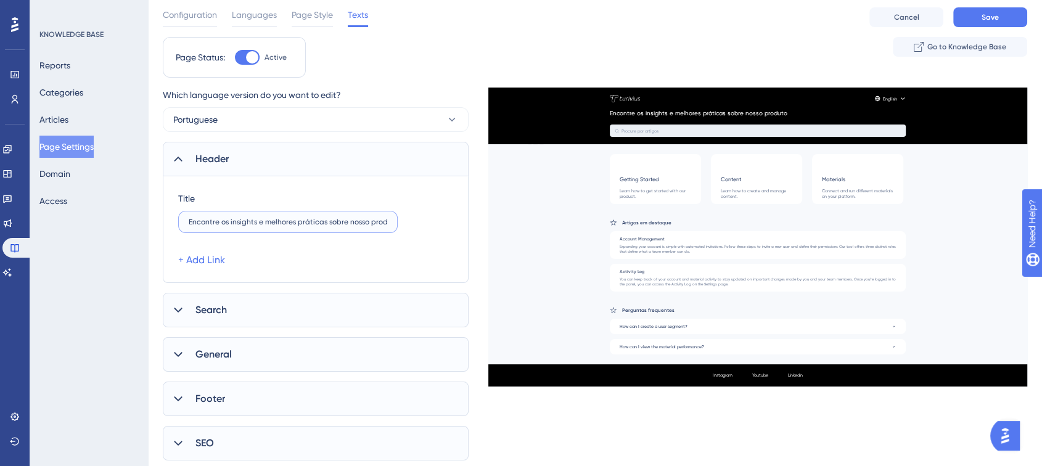
scroll to position [71, 0]
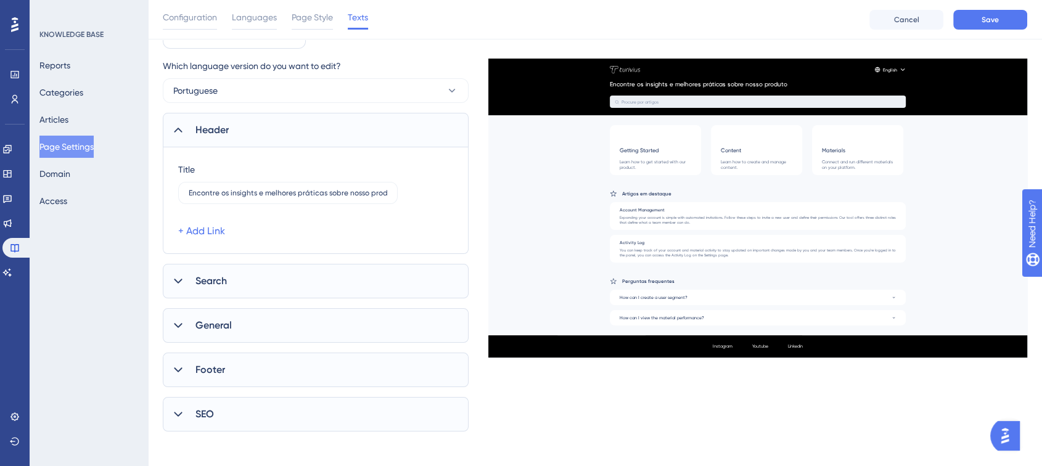
click at [232, 274] on div "Search" at bounding box center [316, 281] width 306 height 35
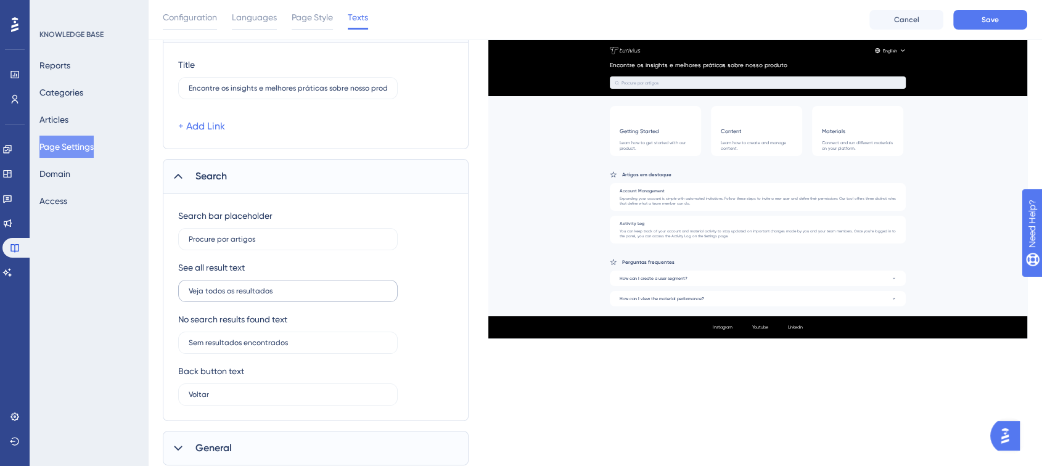
scroll to position [276, 0]
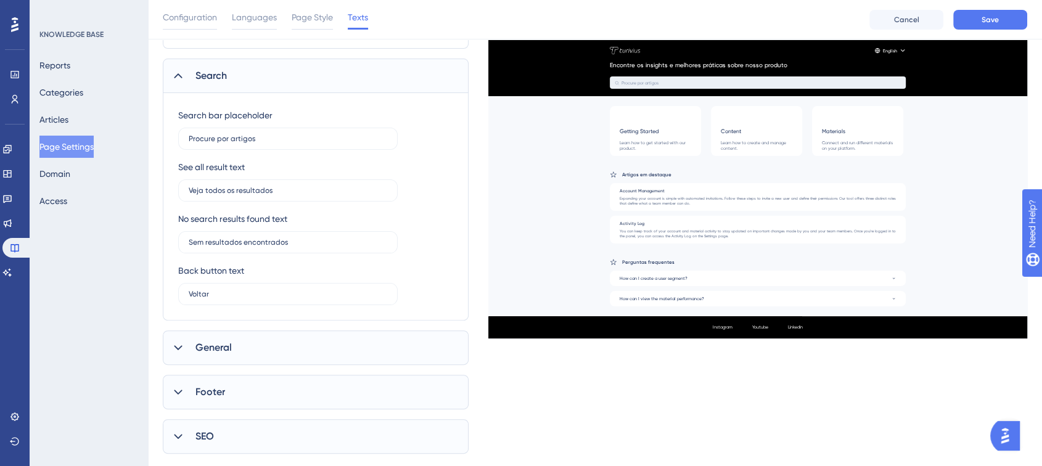
click at [241, 339] on div "General" at bounding box center [316, 347] width 306 height 35
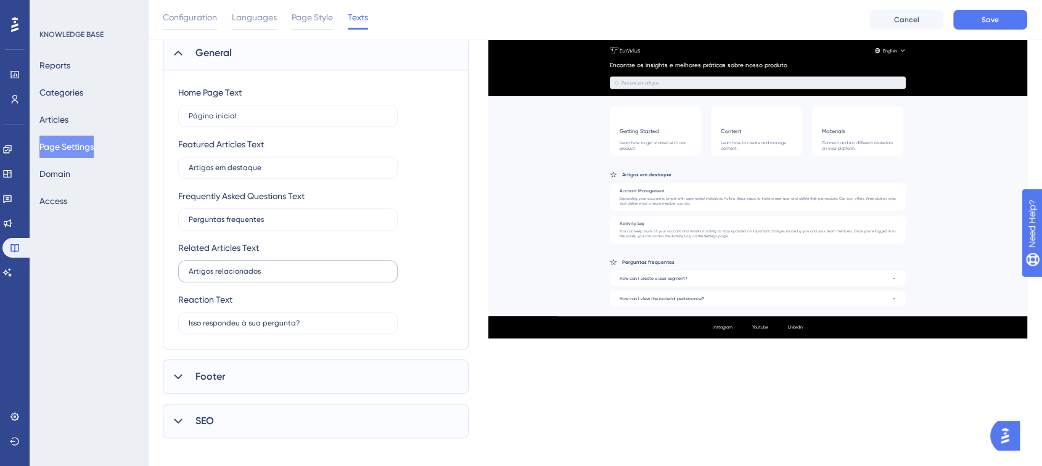
scroll to position [582, 0]
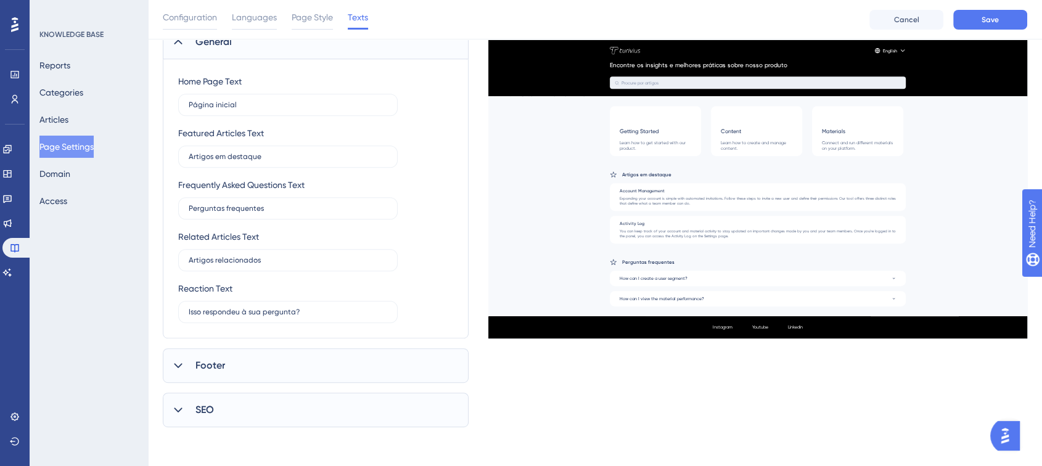
click at [266, 356] on div "Footer" at bounding box center [316, 365] width 306 height 35
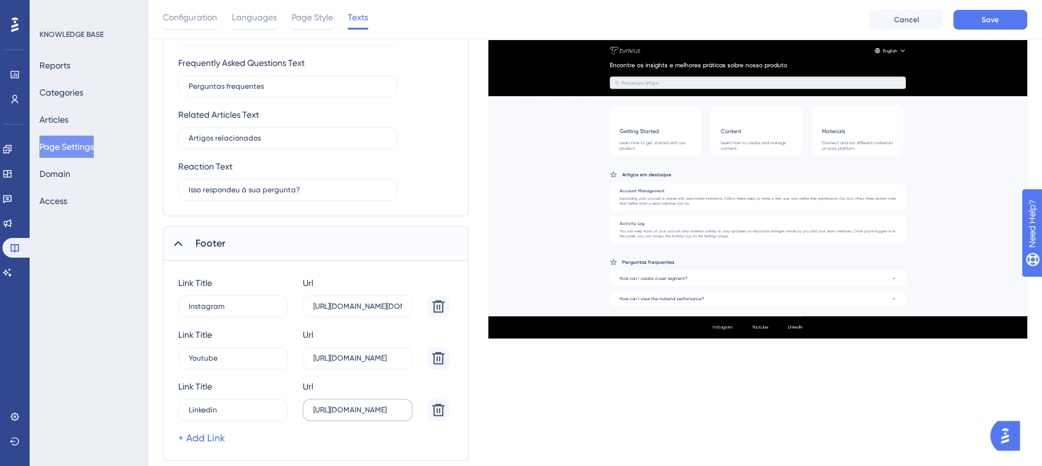
scroll to position [783, 0]
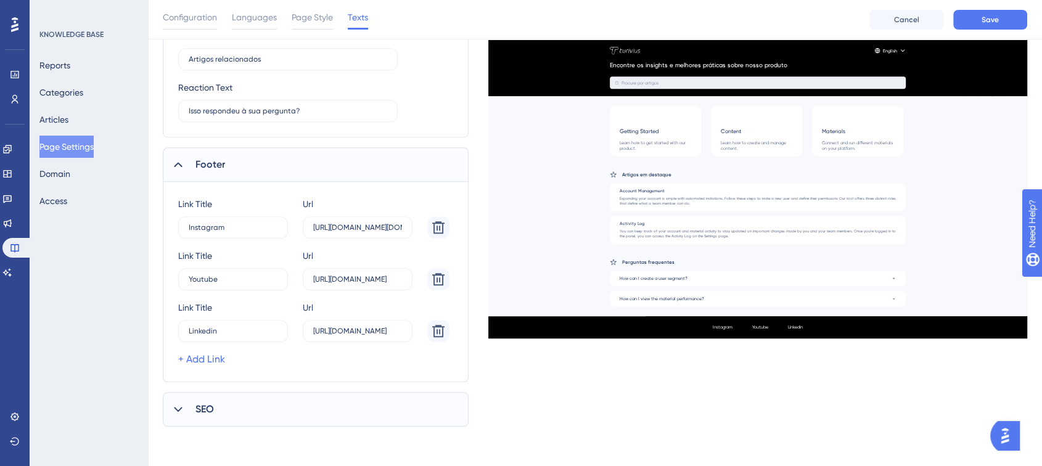
click at [237, 403] on div "SEO" at bounding box center [316, 409] width 306 height 35
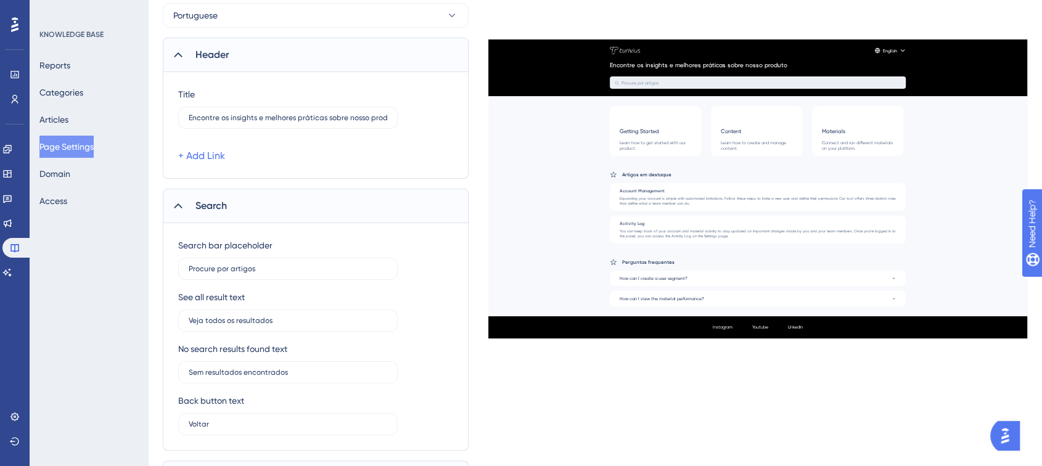
scroll to position [0, 0]
